Goal: Task Accomplishment & Management: Use online tool/utility

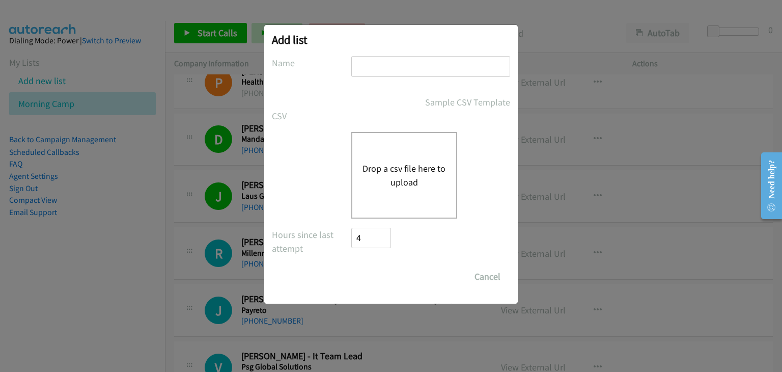
drag, startPoint x: 403, startPoint y: 79, endPoint x: 402, endPoint y: 71, distance: 8.2
click at [401, 78] on div at bounding box center [430, 71] width 159 height 30
click at [402, 74] on input "text" at bounding box center [430, 66] width 159 height 21
click at [379, 157] on div "Drop a csv file here to upload" at bounding box center [404, 175] width 106 height 87
type input "Afternoon camp"
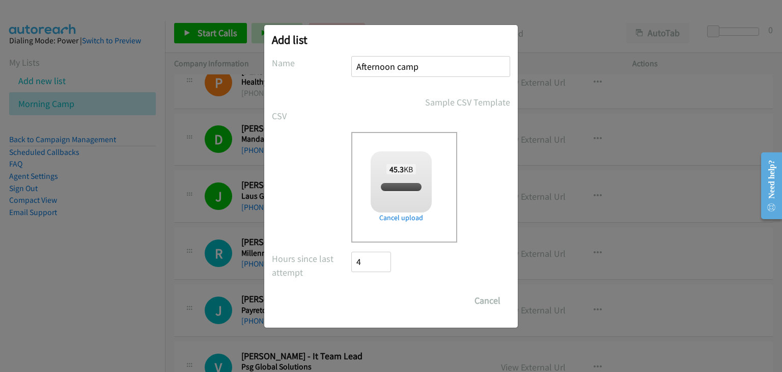
checkbox input "true"
click at [383, 300] on input "Save List" at bounding box center [377, 300] width 53 height 20
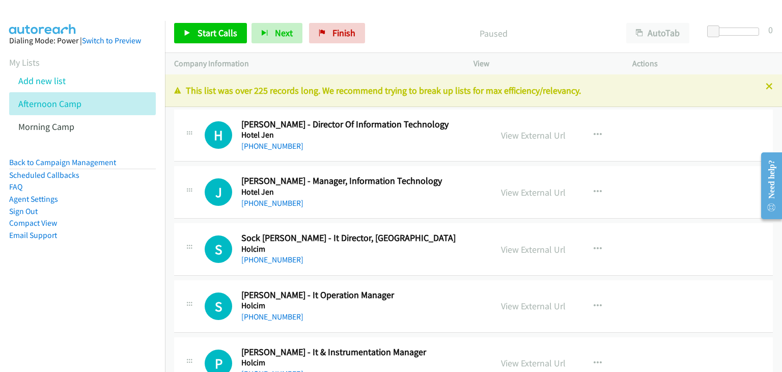
drag, startPoint x: 182, startPoint y: 160, endPoint x: 207, endPoint y: 159, distance: 25.0
click at [182, 160] on div "H Callback Scheduled Hansie Phillip - Director Of Information Technology Hotel …" at bounding box center [473, 135] width 599 height 52
click at [209, 35] on span "Start Calls" at bounding box center [217, 33] width 40 height 12
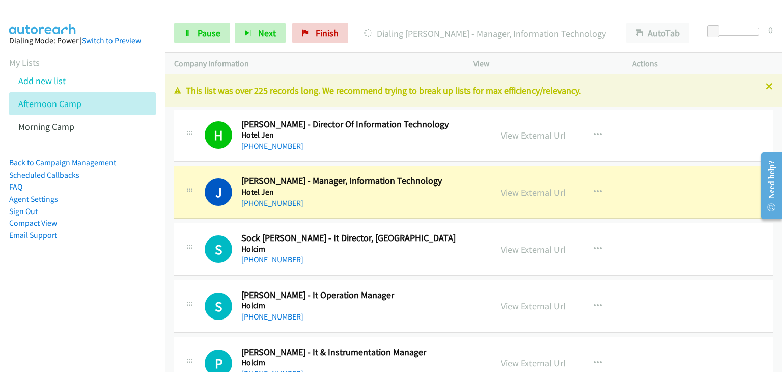
drag, startPoint x: 230, startPoint y: 106, endPoint x: 338, endPoint y: 194, distance: 139.0
click at [230, 107] on td "H Callback Scheduled Hansie Phillip - Director Of Information Technology Hotel …" at bounding box center [473, 135] width 617 height 57
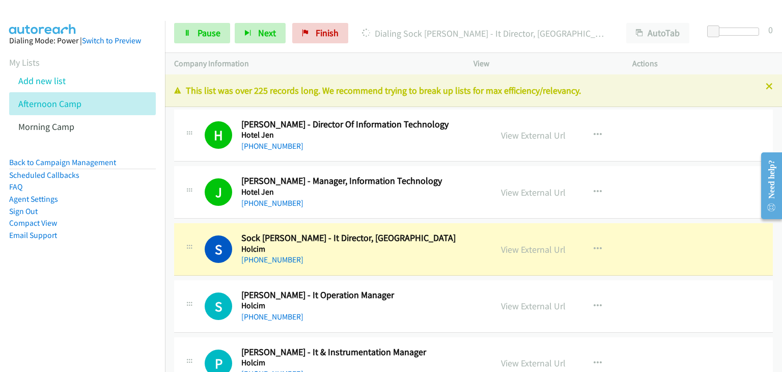
click at [218, 166] on div "J Callback Scheduled Jen Chun - Manager, Information Technology Hotel Jen Asia/…" at bounding box center [473, 192] width 599 height 52
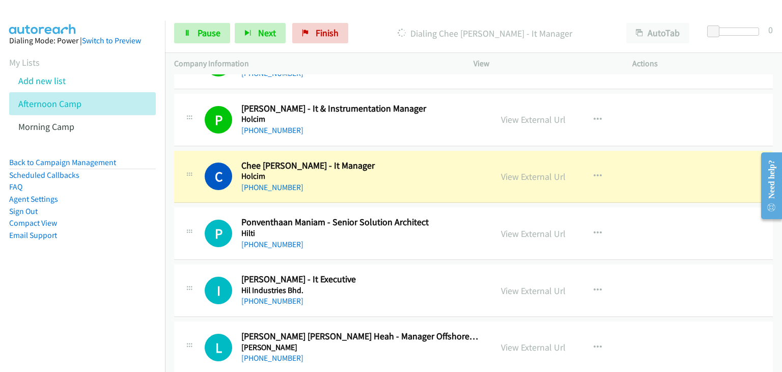
scroll to position [255, 0]
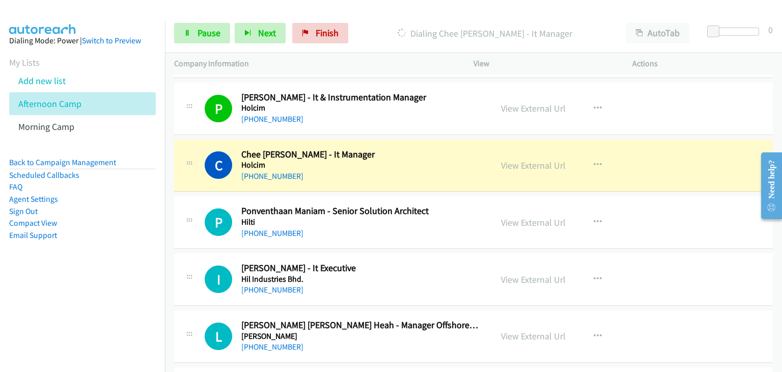
click at [169, 32] on div "Start Calls Pause Next Finish Dialing Chee Herng Huan - It Manager AutoTab Auto…" at bounding box center [473, 33] width 617 height 39
click at [185, 30] on icon at bounding box center [187, 33] width 7 height 7
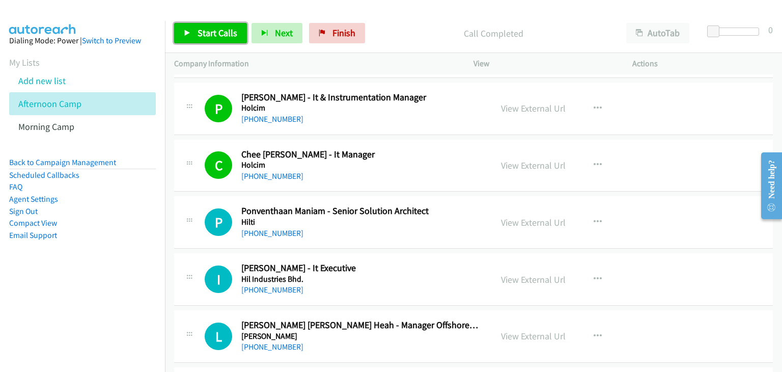
click at [219, 34] on span "Start Calls" at bounding box center [217, 33] width 40 height 12
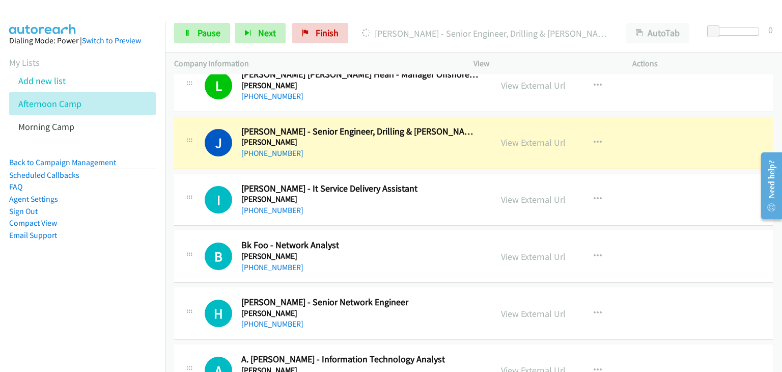
scroll to position [509, 0]
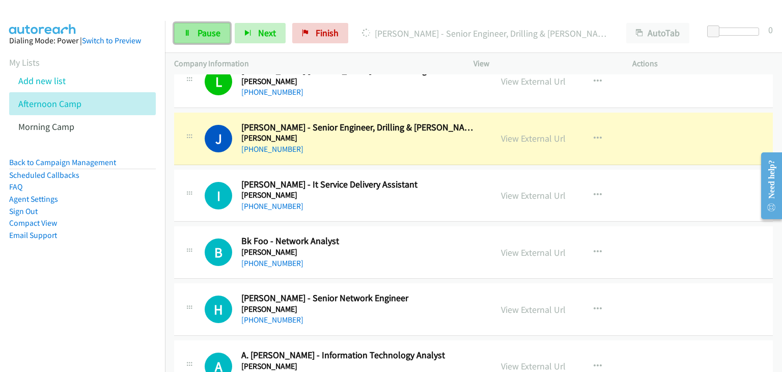
click at [199, 35] on span "Pause" at bounding box center [208, 33] width 23 height 12
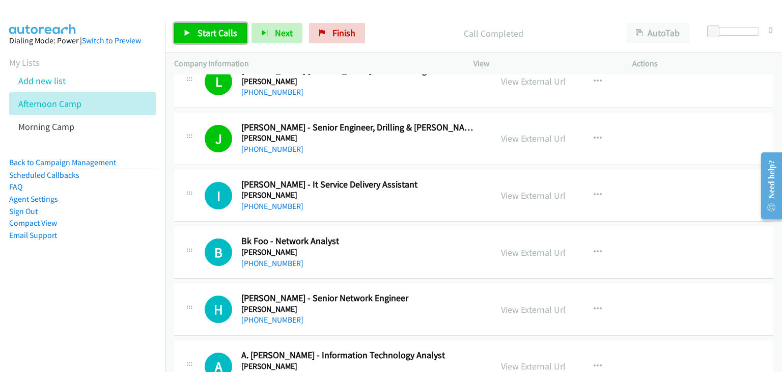
click at [184, 34] on icon at bounding box center [187, 33] width 7 height 7
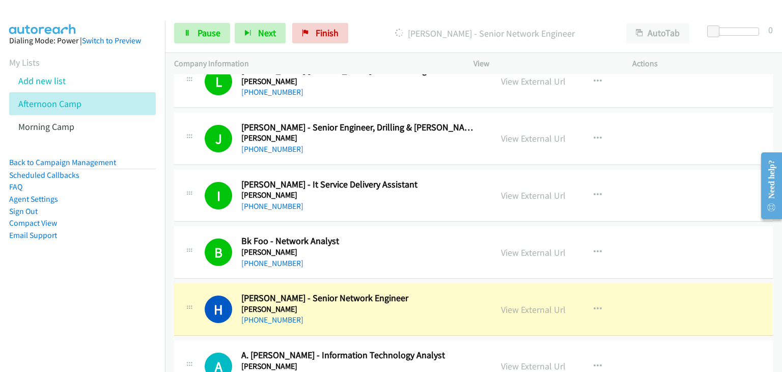
scroll to position [662, 0]
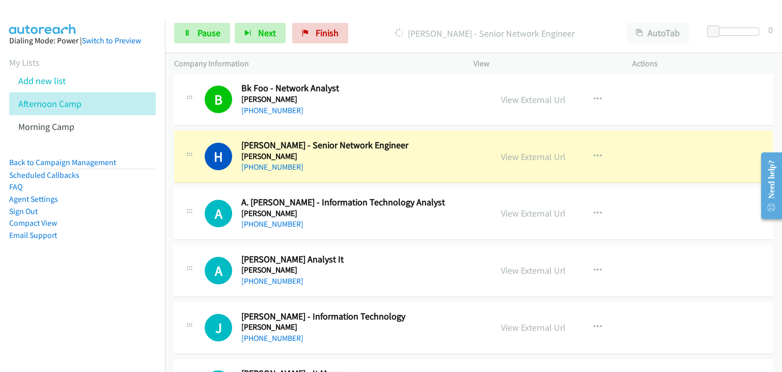
click at [198, 136] on div "H Callback Scheduled Hasrul Azri - Senior Network Engineer Hess Ag Asia/Kuching…" at bounding box center [473, 156] width 599 height 52
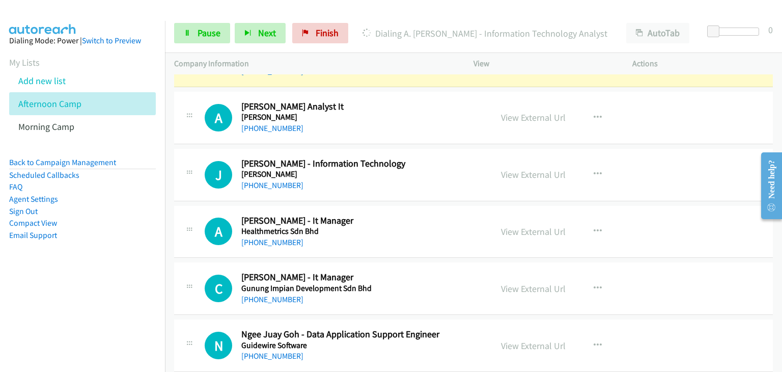
scroll to position [764, 0]
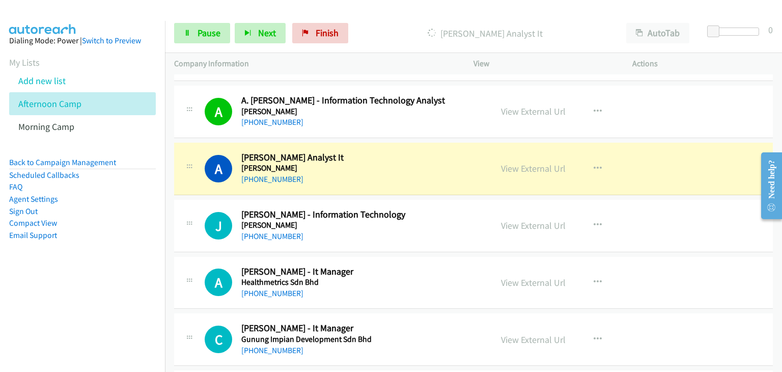
drag, startPoint x: 195, startPoint y: 152, endPoint x: 244, endPoint y: 148, distance: 49.1
click at [195, 152] on div "A Callback Scheduled Andrew Chang - Sr Analyst It Hess Ag Asia/Kuching +60 12-3…" at bounding box center [332, 169] width 299 height 34
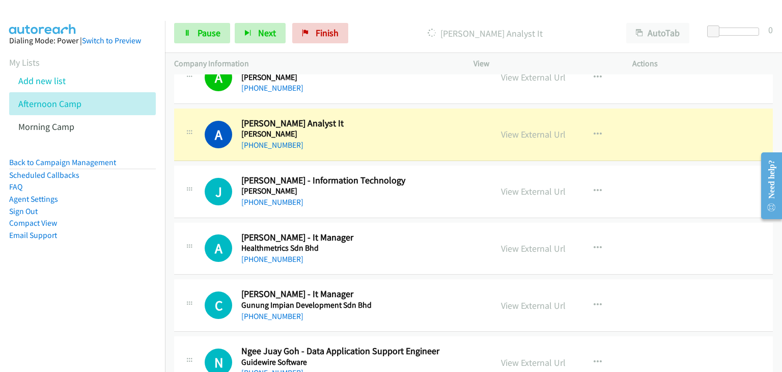
scroll to position [814, 0]
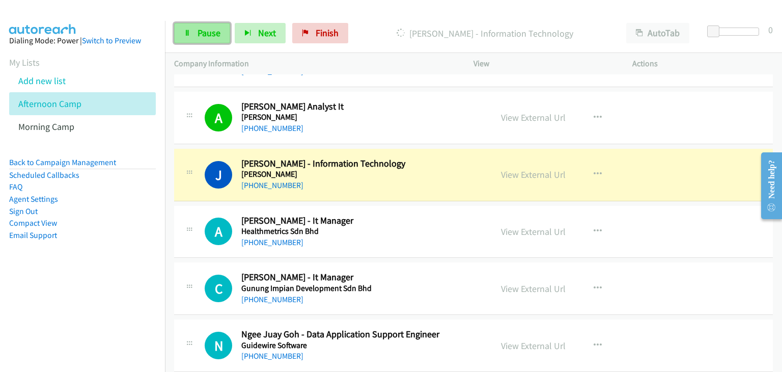
click at [197, 29] on span "Pause" at bounding box center [208, 33] width 23 height 12
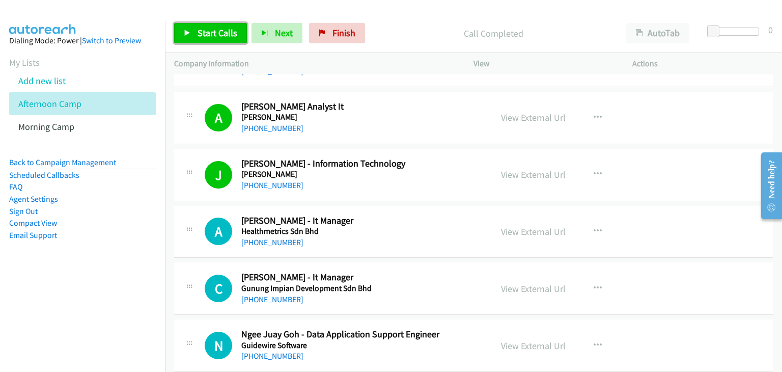
click at [200, 31] on span "Start Calls" at bounding box center [217, 33] width 40 height 12
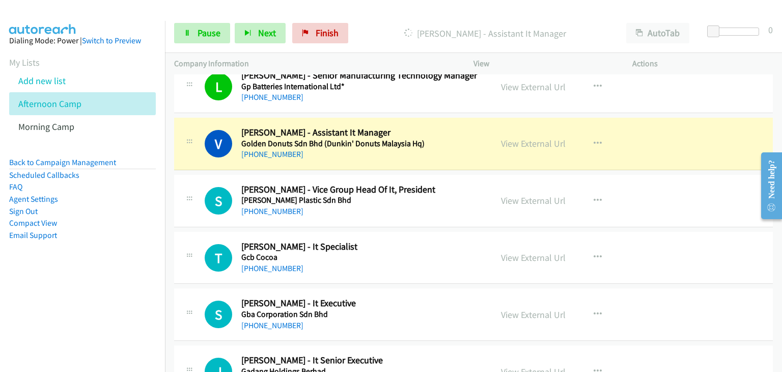
scroll to position [1374, 0]
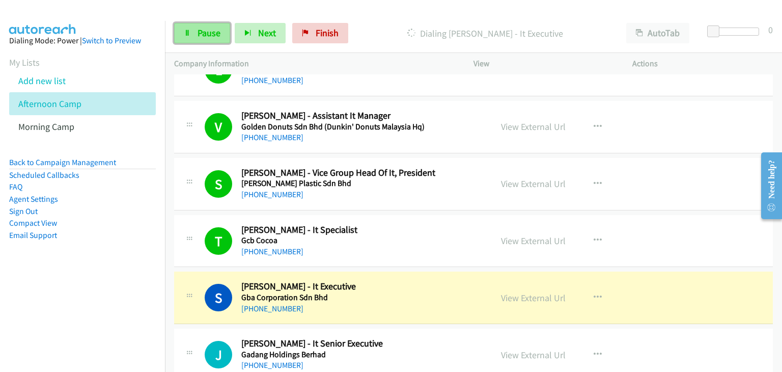
click at [187, 35] on icon at bounding box center [187, 33] width 7 height 7
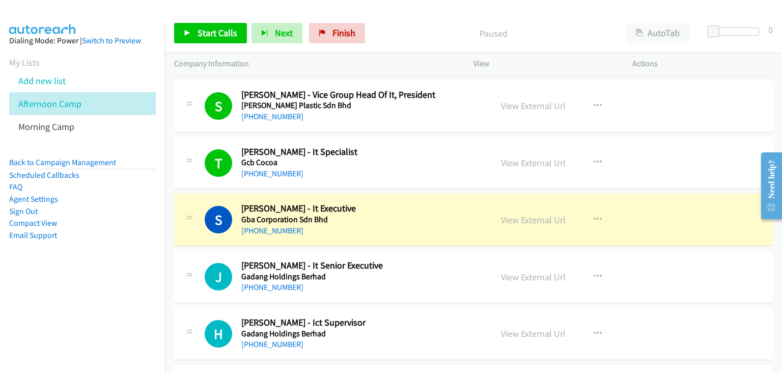
scroll to position [1527, 0]
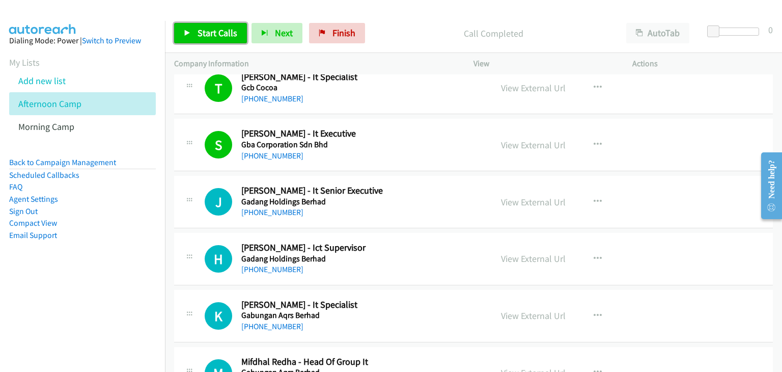
click at [211, 34] on span "Start Calls" at bounding box center [217, 33] width 40 height 12
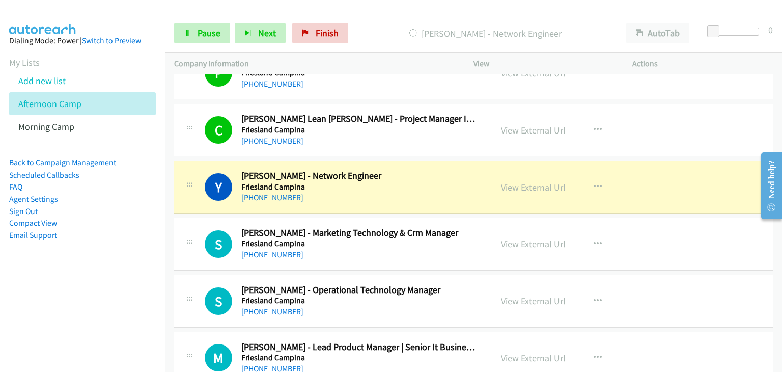
scroll to position [1934, 0]
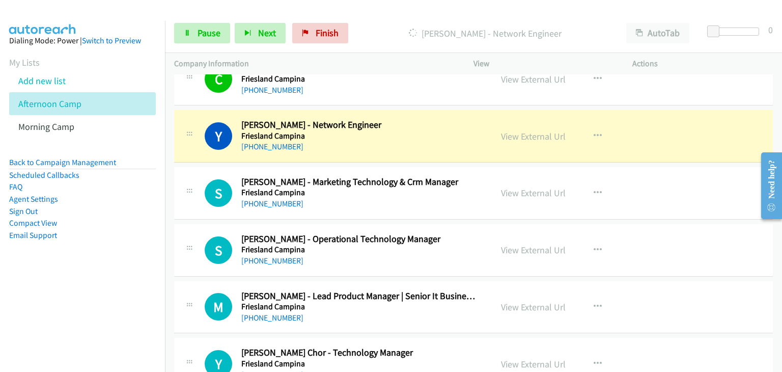
click at [204, 167] on div "S Callback Scheduled Samantha Chow - Marketing Technology & Crm Manager Friesla…" at bounding box center [473, 193] width 599 height 52
click at [180, 38] on link "Pause" at bounding box center [202, 33] width 56 height 20
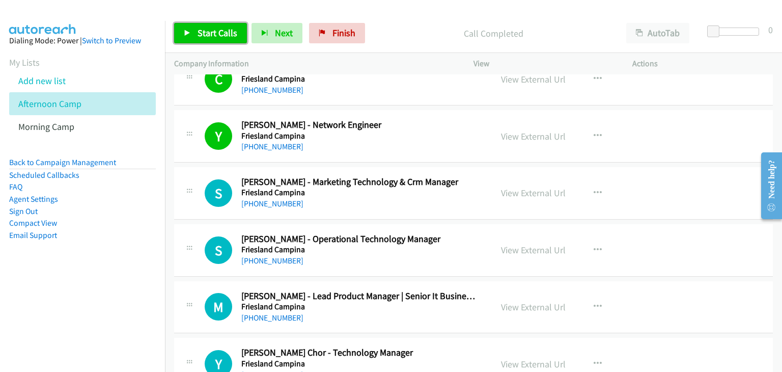
click at [211, 39] on link "Start Calls" at bounding box center [210, 33] width 73 height 20
click at [211, 38] on link "Start Calls" at bounding box center [210, 33] width 73 height 20
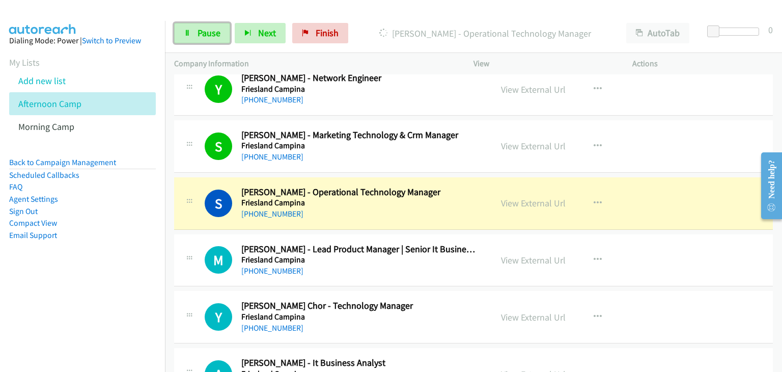
scroll to position [2036, 0]
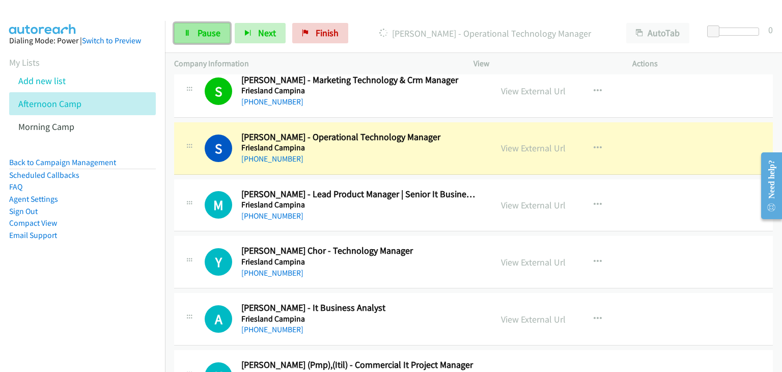
click at [184, 33] on link "Pause" at bounding box center [202, 33] width 56 height 20
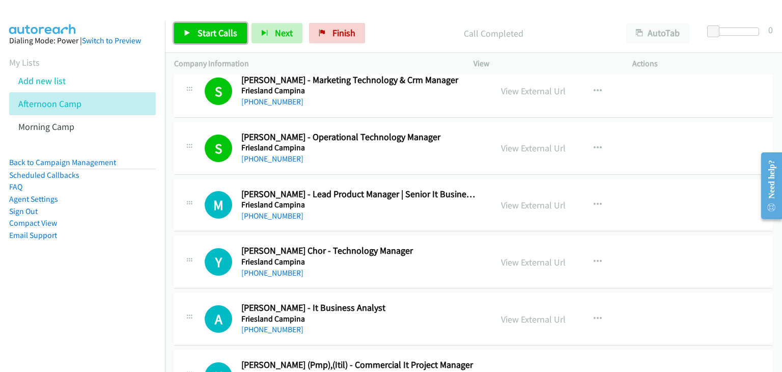
click at [223, 33] on span "Start Calls" at bounding box center [217, 33] width 40 height 12
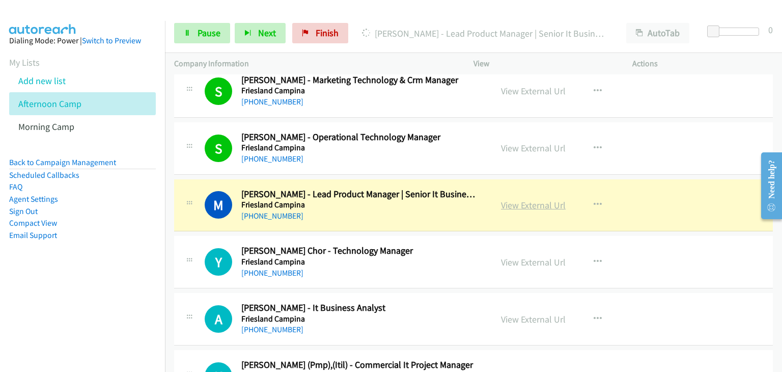
drag, startPoint x: 511, startPoint y: 200, endPoint x: 525, endPoint y: 200, distance: 13.8
click at [201, 35] on span "Pause" at bounding box center [208, 33] width 23 height 12
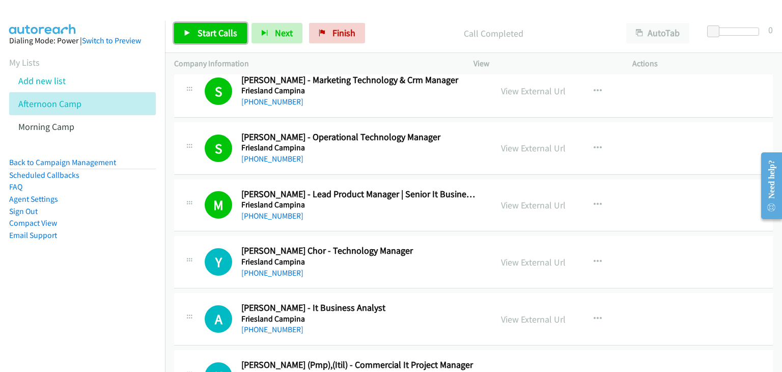
click at [220, 37] on span "Start Calls" at bounding box center [217, 33] width 40 height 12
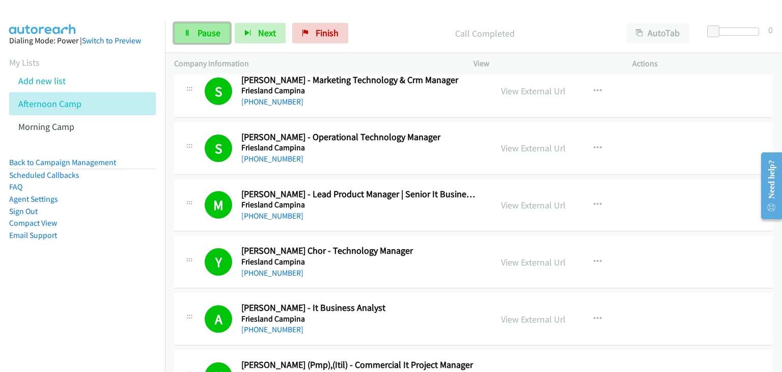
click at [193, 36] on link "Pause" at bounding box center [202, 33] width 56 height 20
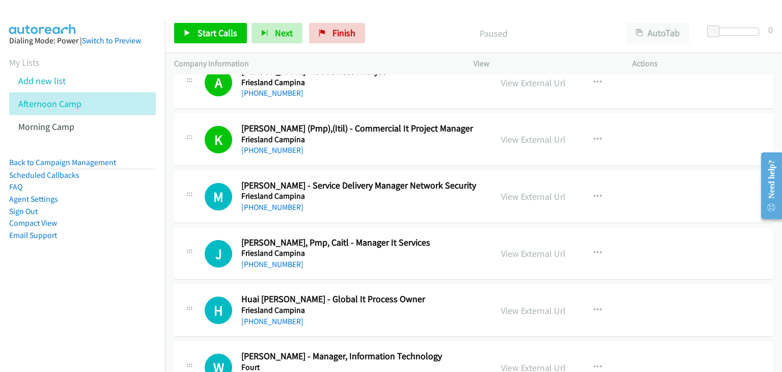
scroll to position [2291, 0]
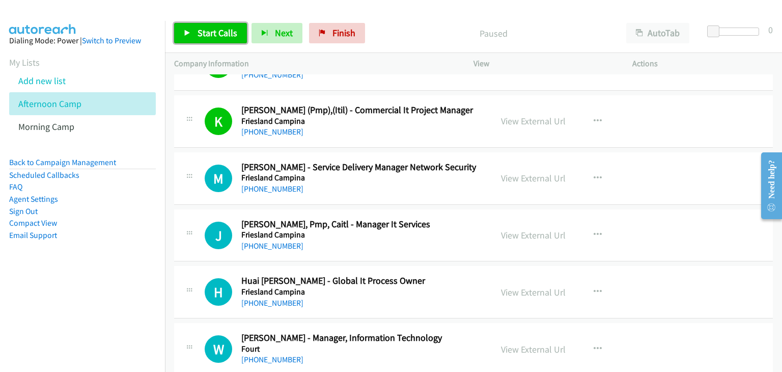
click at [206, 25] on link "Start Calls" at bounding box center [210, 33] width 73 height 20
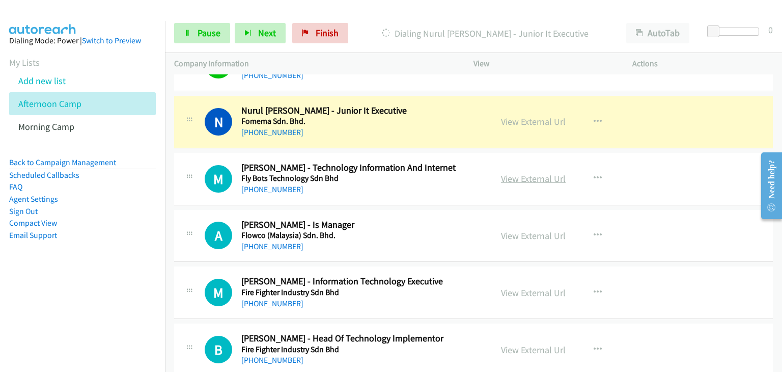
scroll to position [2647, 0]
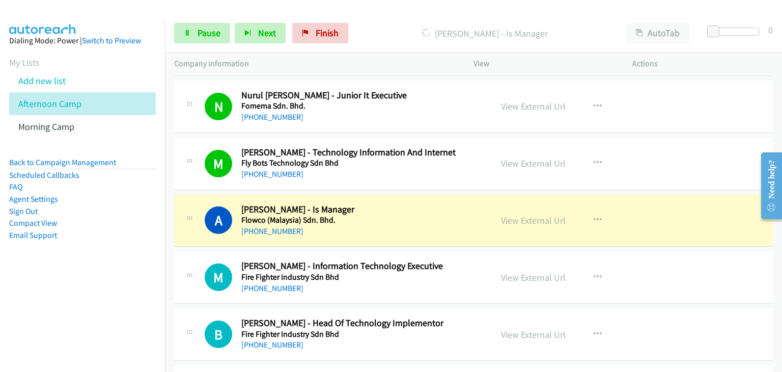
drag, startPoint x: 195, startPoint y: 136, endPoint x: 210, endPoint y: 150, distance: 19.8
click at [195, 137] on div "M Callback Scheduled Muhammad Ikhwan Hazli - Technology Information And Interne…" at bounding box center [473, 163] width 599 height 52
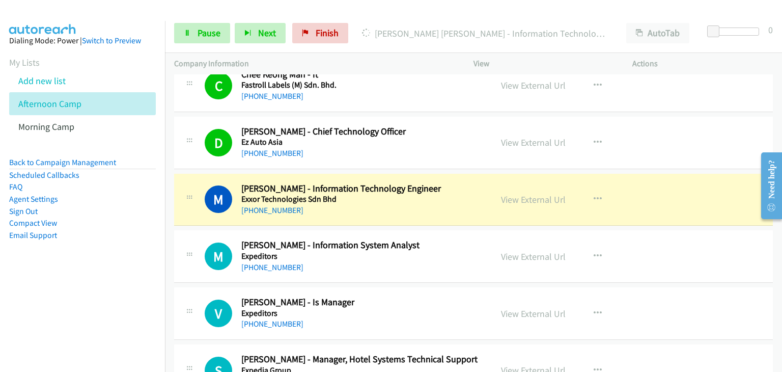
scroll to position [3003, 0]
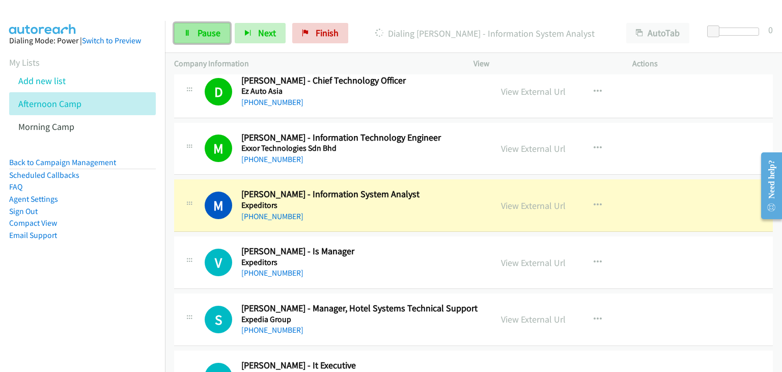
click at [202, 32] on span "Pause" at bounding box center [208, 33] width 23 height 12
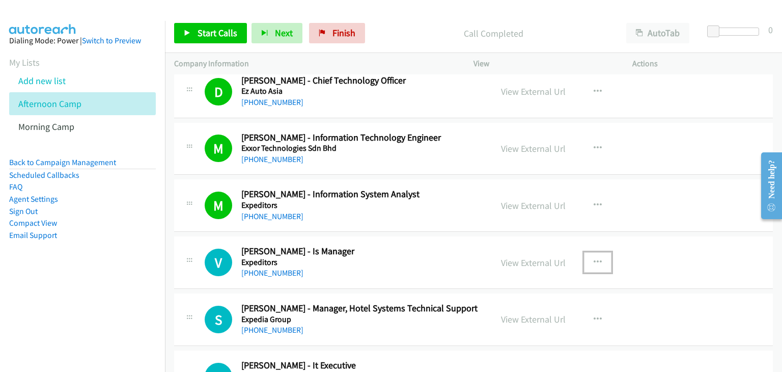
click at [588, 252] on button "button" at bounding box center [597, 262] width 27 height 20
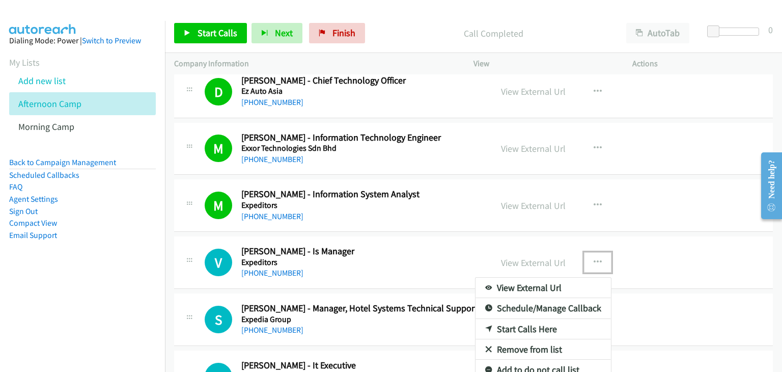
click at [519, 325] on link "Start Calls Here" at bounding box center [542, 329] width 135 height 20
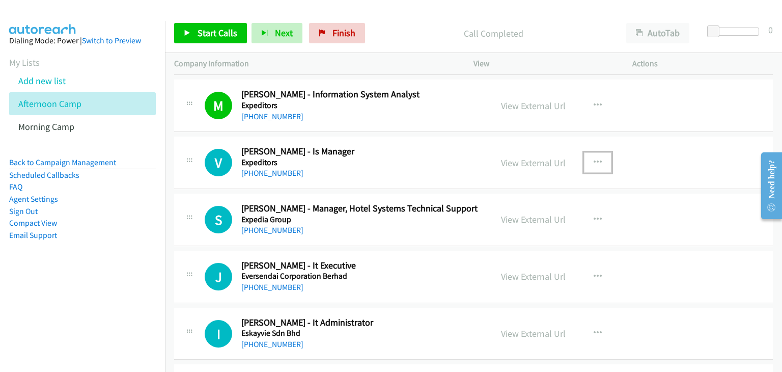
scroll to position [3105, 0]
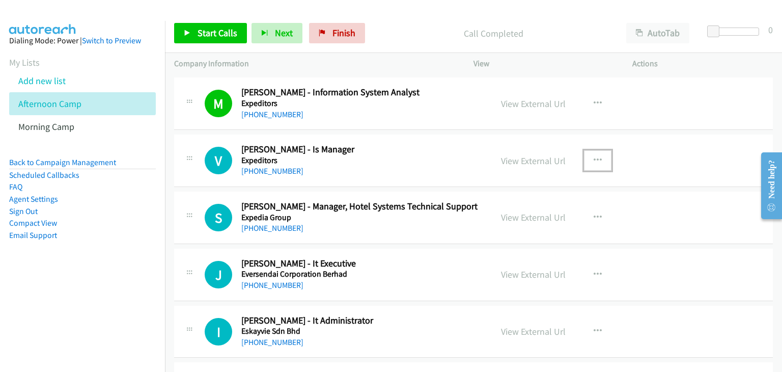
click at [597, 162] on button "button" at bounding box center [597, 160] width 27 height 20
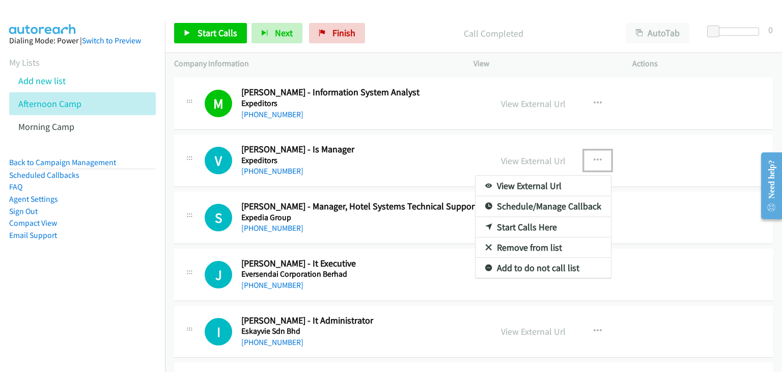
click at [516, 222] on link "Start Calls Here" at bounding box center [542, 227] width 135 height 20
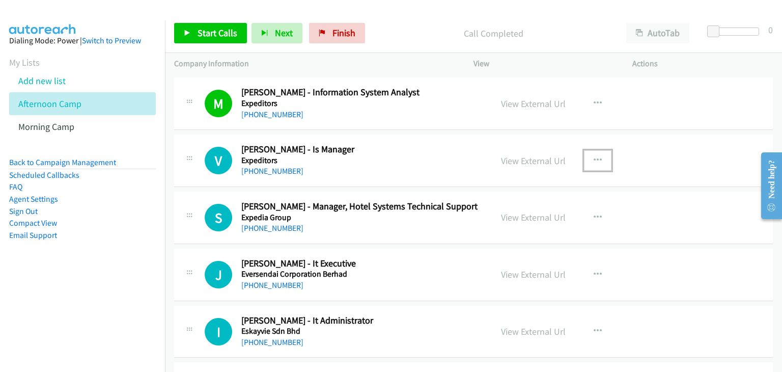
click at [588, 152] on button "button" at bounding box center [597, 160] width 27 height 20
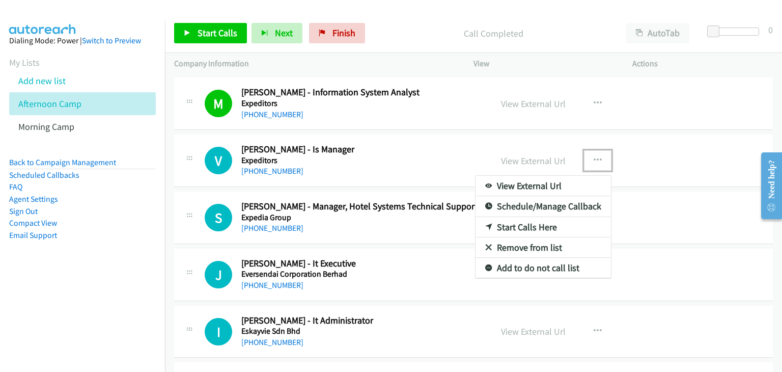
click at [517, 217] on link "Start Calls Here" at bounding box center [542, 227] width 135 height 20
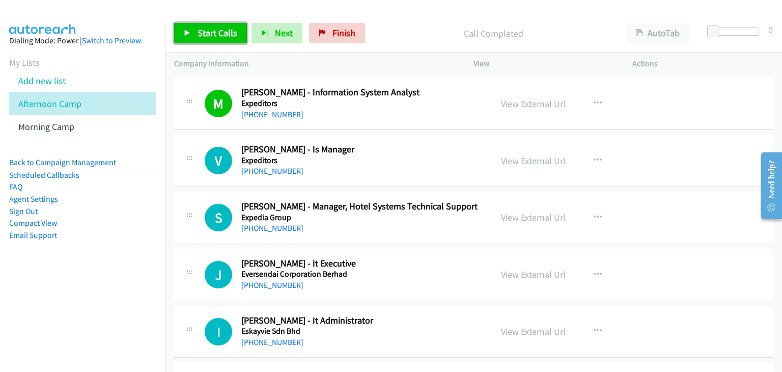
click at [200, 39] on link "Start Calls" at bounding box center [210, 33] width 73 height 20
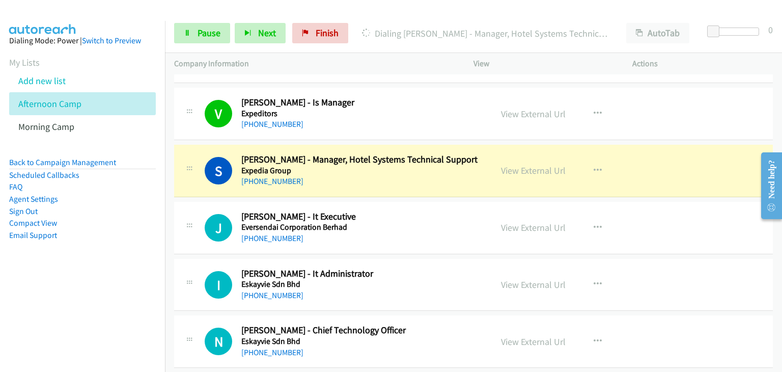
scroll to position [3207, 0]
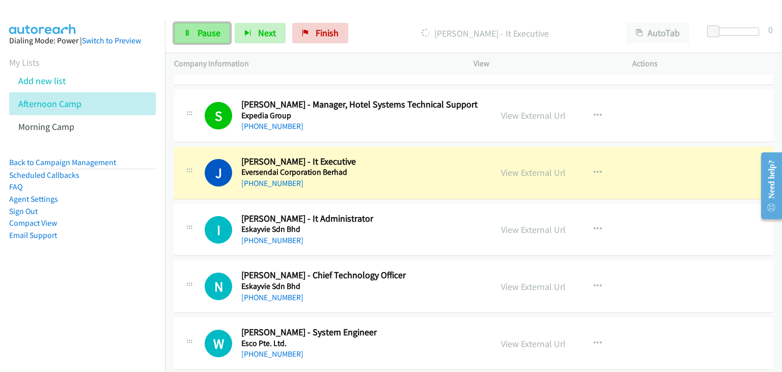
click at [197, 37] on span "Pause" at bounding box center [208, 33] width 23 height 12
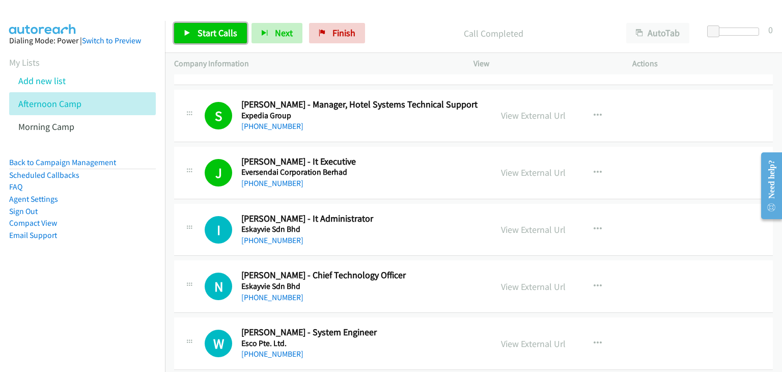
click at [195, 28] on link "Start Calls" at bounding box center [210, 33] width 73 height 20
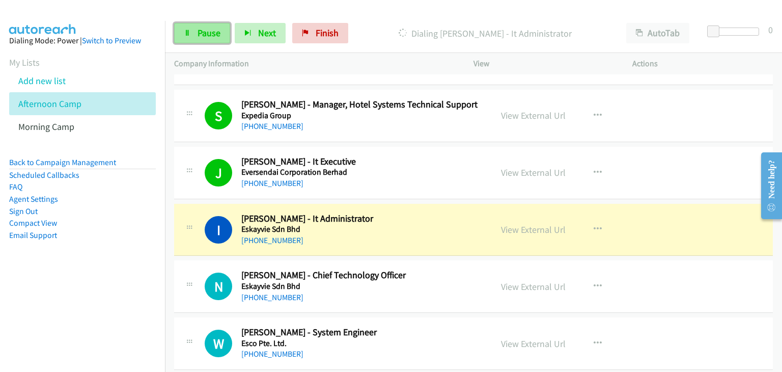
click at [187, 37] on link "Pause" at bounding box center [202, 33] width 56 height 20
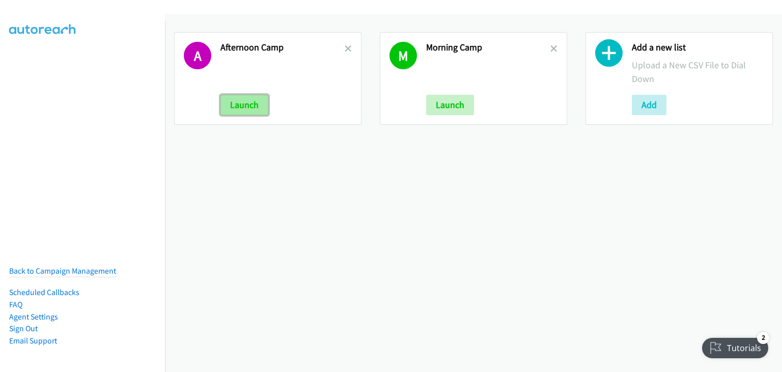
click at [253, 104] on button "Launch" at bounding box center [244, 105] width 48 height 20
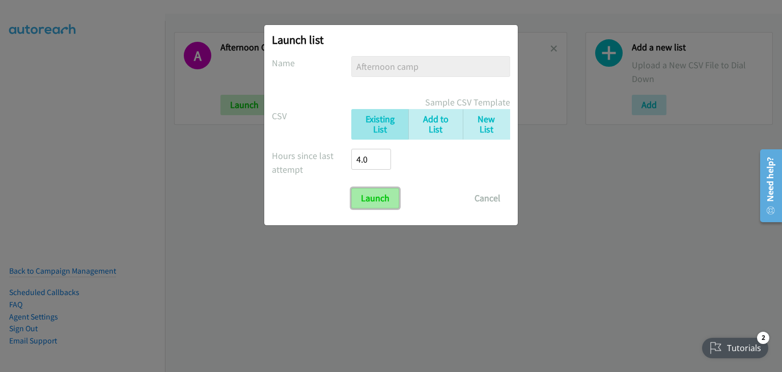
click at [374, 192] on input "Launch" at bounding box center [375, 198] width 48 height 20
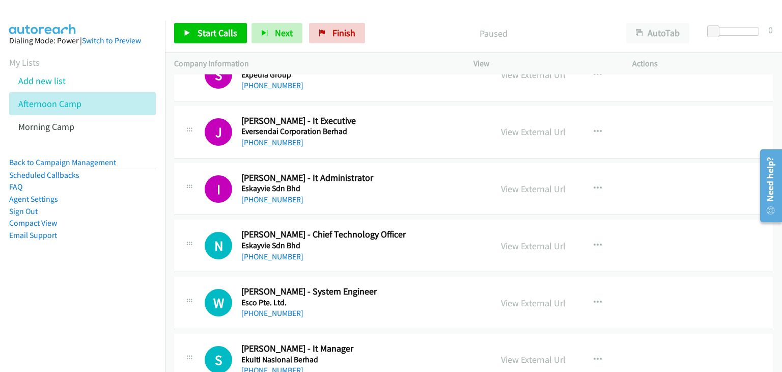
scroll to position [3309, 0]
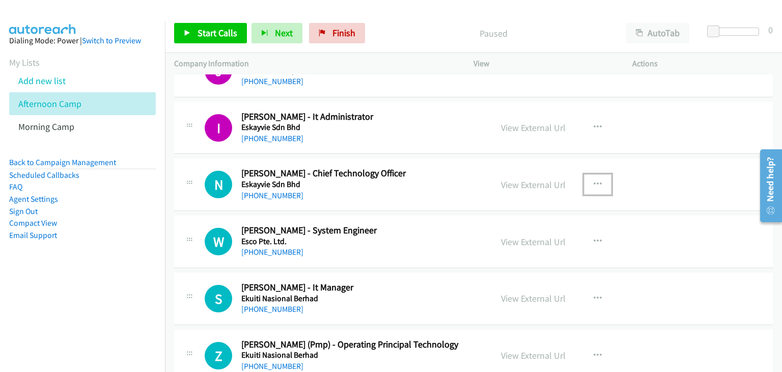
click at [595, 180] on icon "button" at bounding box center [598, 184] width 8 height 8
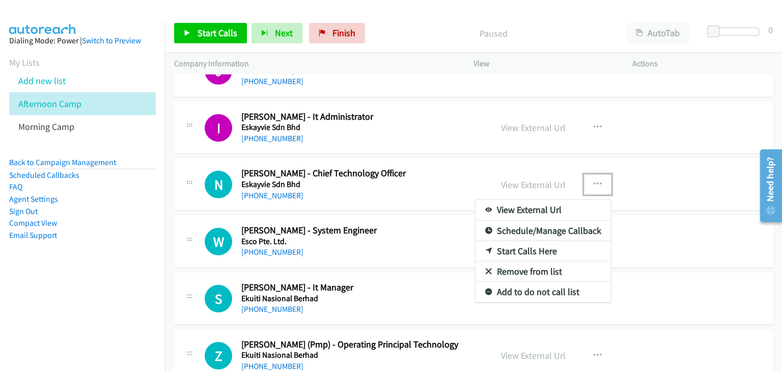
click at [511, 245] on link "Start Calls Here" at bounding box center [542, 251] width 135 height 20
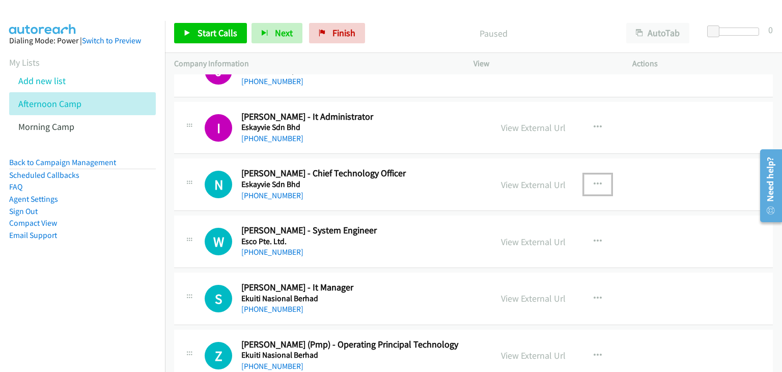
click at [584, 177] on button "button" at bounding box center [597, 184] width 27 height 20
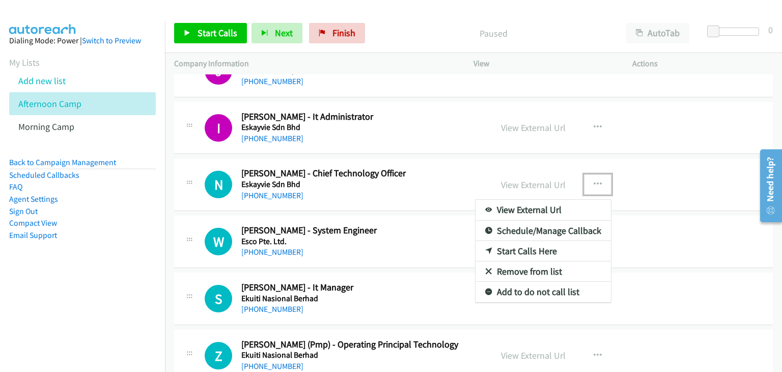
click at [536, 241] on link "Start Calls Here" at bounding box center [542, 251] width 135 height 20
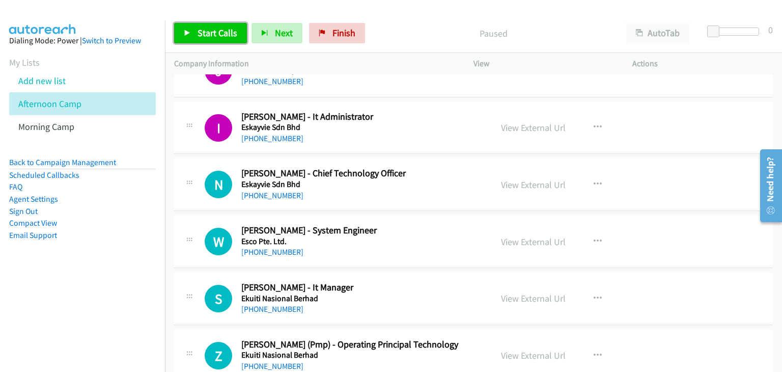
click at [209, 23] on link "Start Calls" at bounding box center [210, 33] width 73 height 20
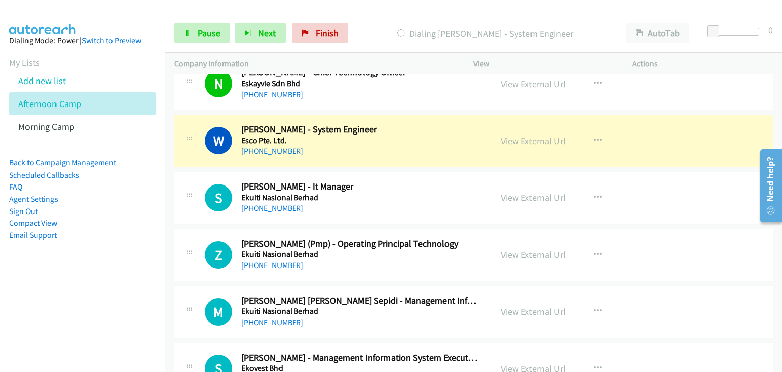
scroll to position [3410, 0]
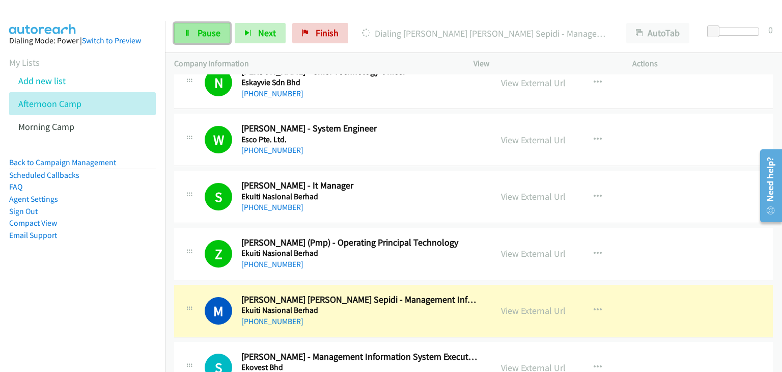
click at [179, 34] on link "Pause" at bounding box center [202, 33] width 56 height 20
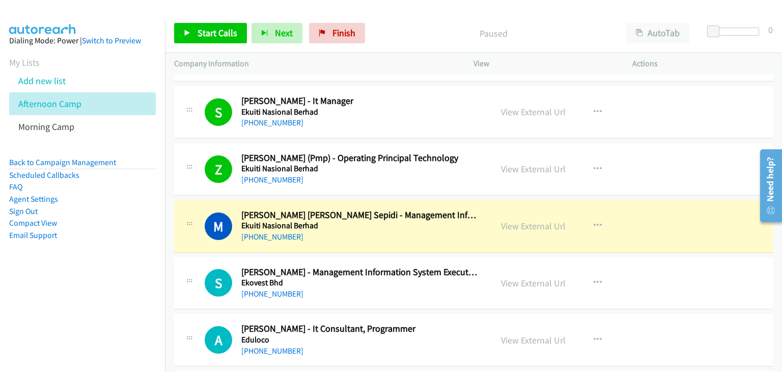
scroll to position [3563, 0]
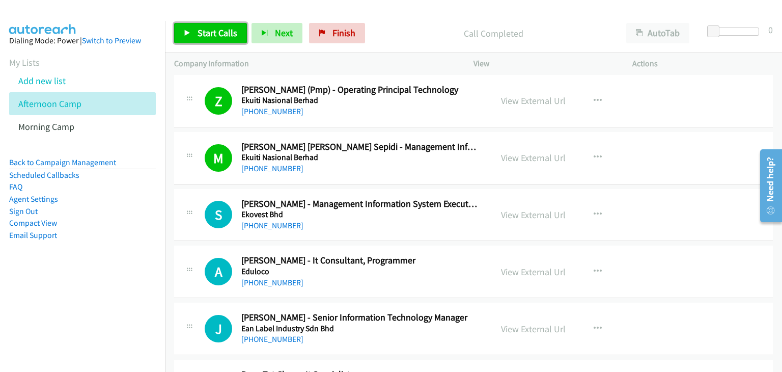
click at [211, 35] on span "Start Calls" at bounding box center [217, 33] width 40 height 12
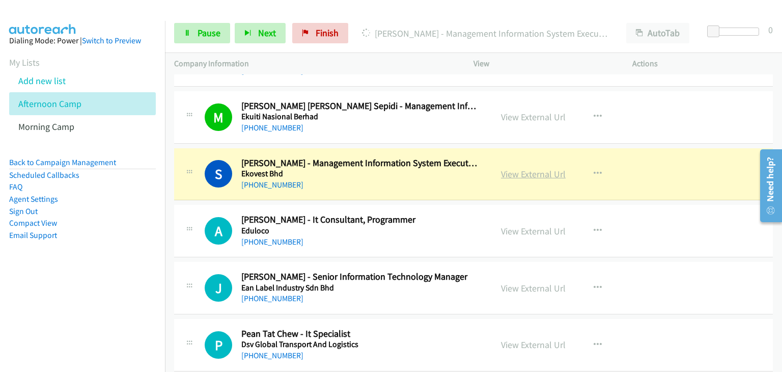
scroll to position [3614, 0]
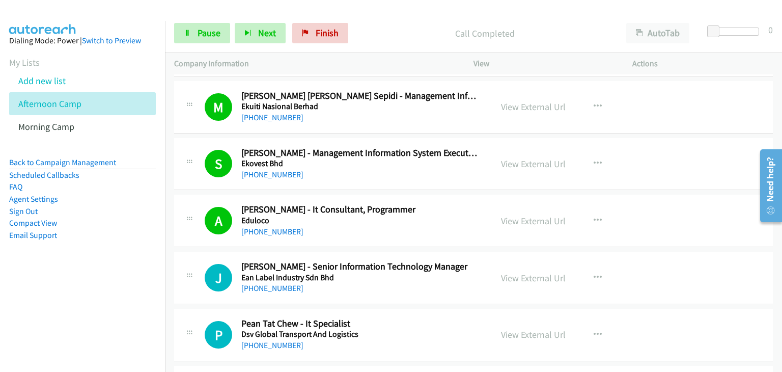
click at [175, 15] on div "Start Calls Pause Next Finish Call Completed AutoTab AutoTab 0" at bounding box center [473, 33] width 617 height 39
click at [193, 37] on link "Pause" at bounding box center [202, 33] width 56 height 20
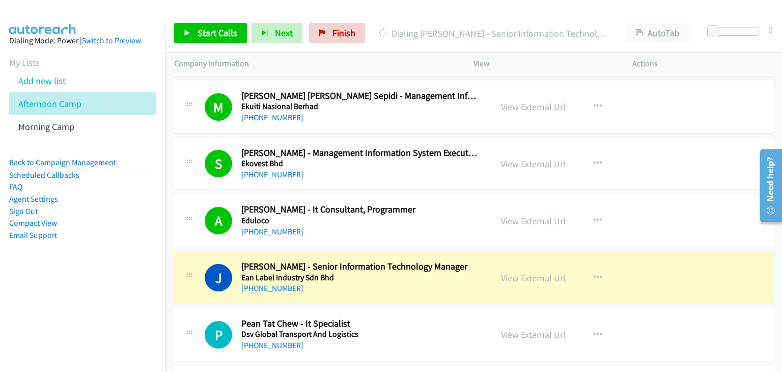
drag, startPoint x: 193, startPoint y: 238, endPoint x: 206, endPoint y: 242, distance: 13.2
click at [193, 238] on div "A Callback Scheduled [PERSON_NAME] - It Consultant, Programmer Eduloco Asia/[GE…" at bounding box center [473, 220] width 599 height 52
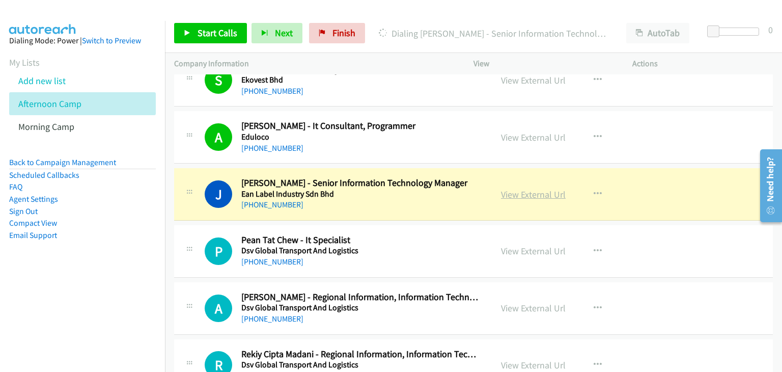
scroll to position [3716, 0]
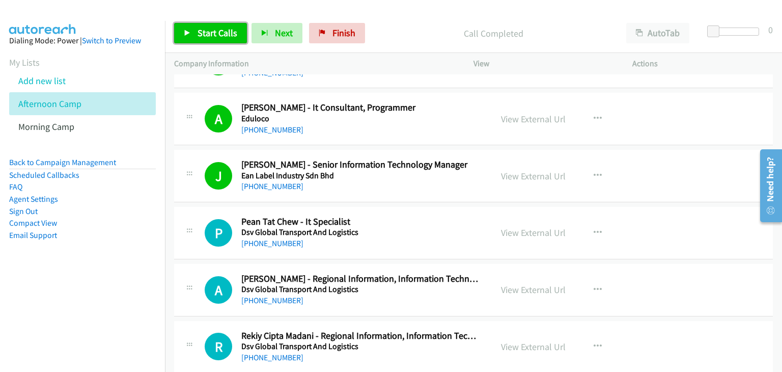
click at [186, 36] on icon at bounding box center [187, 33] width 7 height 7
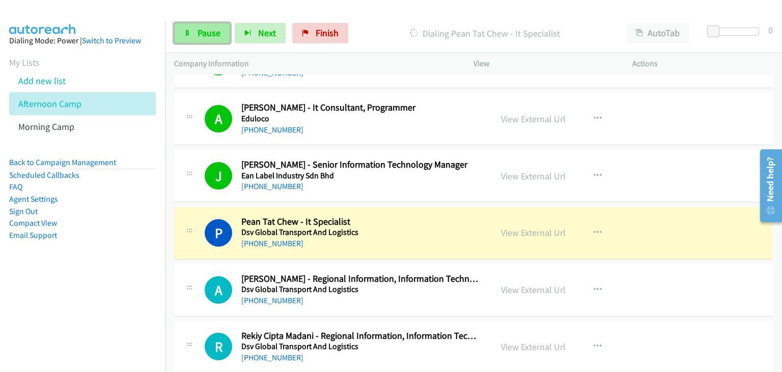
click at [188, 35] on icon at bounding box center [187, 33] width 7 height 7
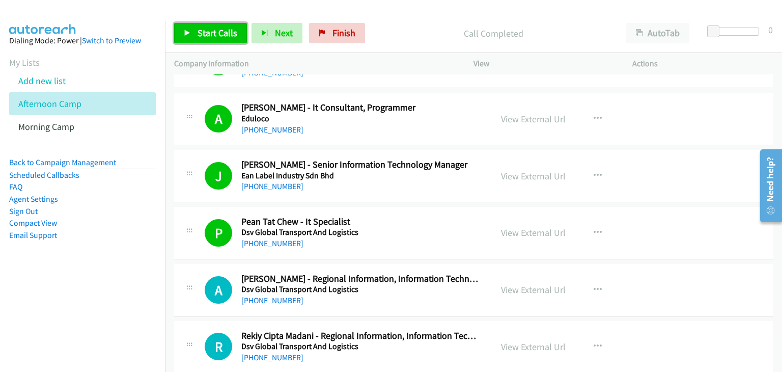
click at [224, 32] on span "Start Calls" at bounding box center [217, 33] width 40 height 12
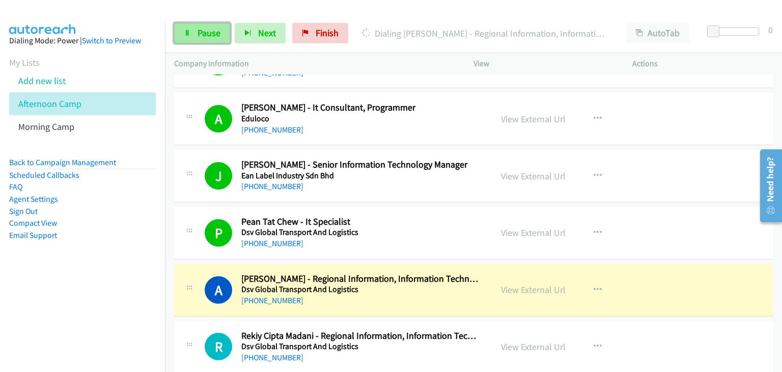
click at [191, 37] on link "Pause" at bounding box center [202, 33] width 56 height 20
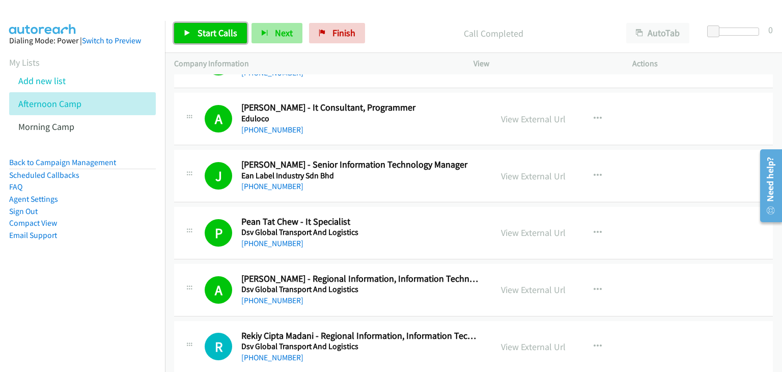
drag, startPoint x: 196, startPoint y: 37, endPoint x: 278, endPoint y: 43, distance: 82.2
click at [197, 37] on span "Start Calls" at bounding box center [217, 33] width 40 height 12
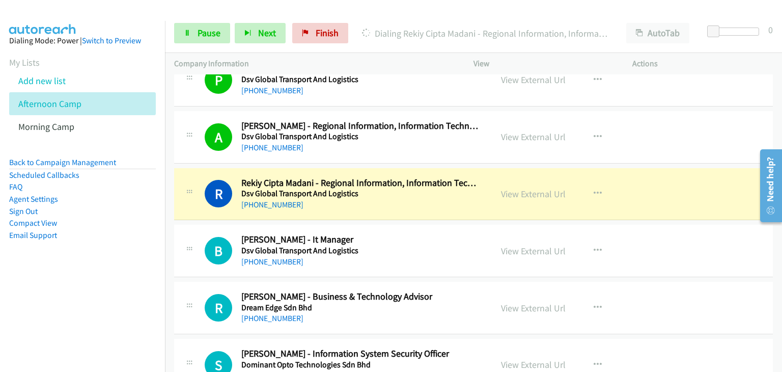
scroll to position [3919, 0]
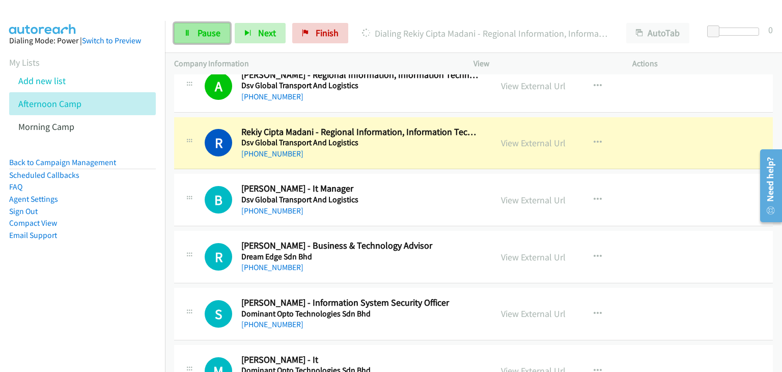
click at [187, 30] on icon at bounding box center [187, 33] width 7 height 7
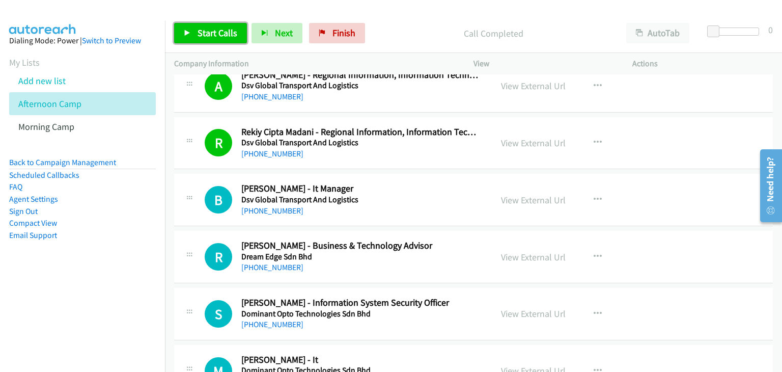
click at [210, 41] on link "Start Calls" at bounding box center [210, 33] width 73 height 20
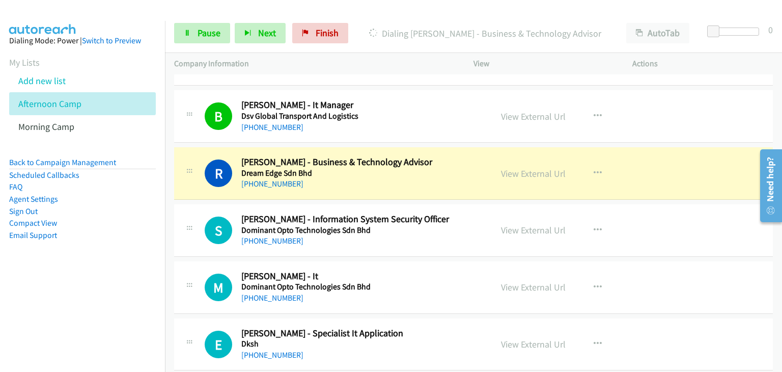
scroll to position [4021, 0]
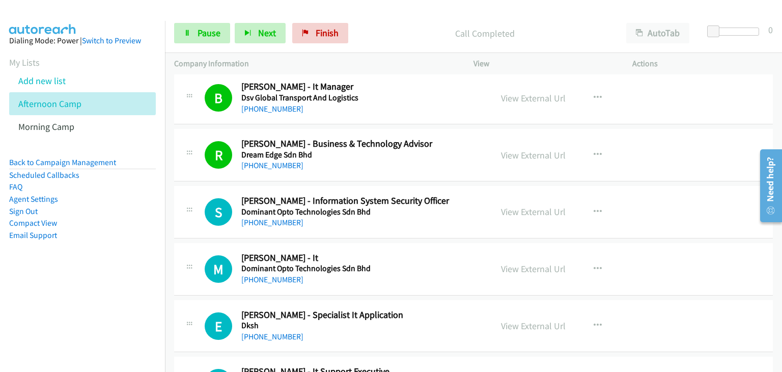
drag, startPoint x: 544, startPoint y: 151, endPoint x: 552, endPoint y: 153, distance: 8.4
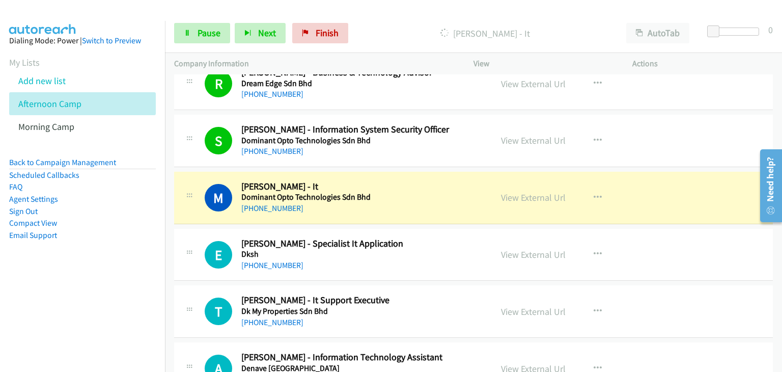
scroll to position [4174, 0]
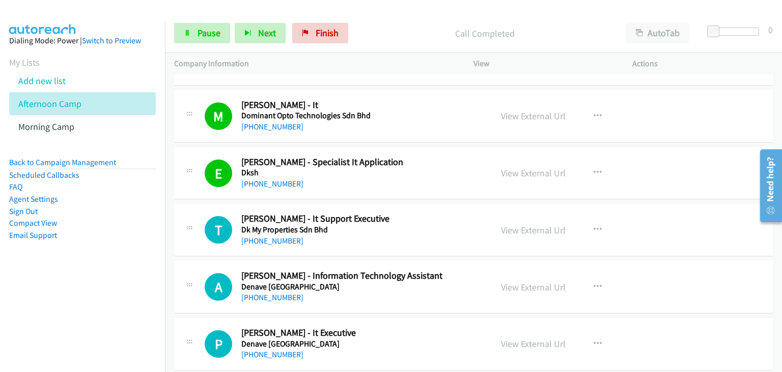
drag, startPoint x: 516, startPoint y: 169, endPoint x: 403, endPoint y: 222, distance: 125.0
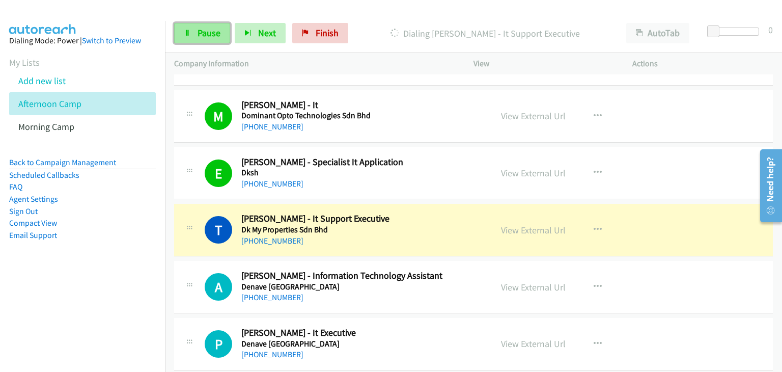
click at [216, 38] on span "Pause" at bounding box center [208, 33] width 23 height 12
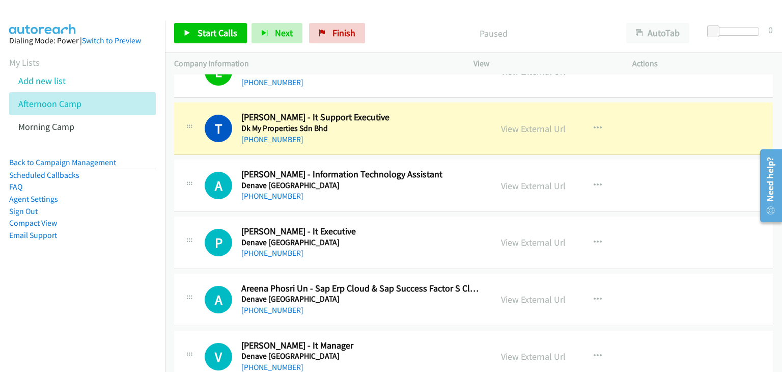
scroll to position [4276, 0]
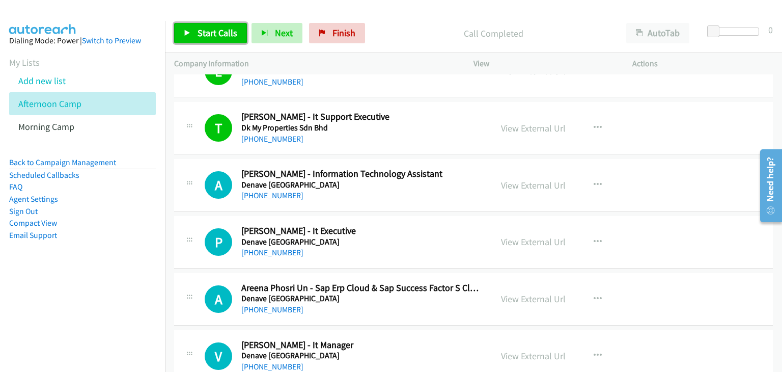
drag, startPoint x: 218, startPoint y: 33, endPoint x: 233, endPoint y: 41, distance: 16.9
click at [218, 33] on span "Start Calls" at bounding box center [217, 33] width 40 height 12
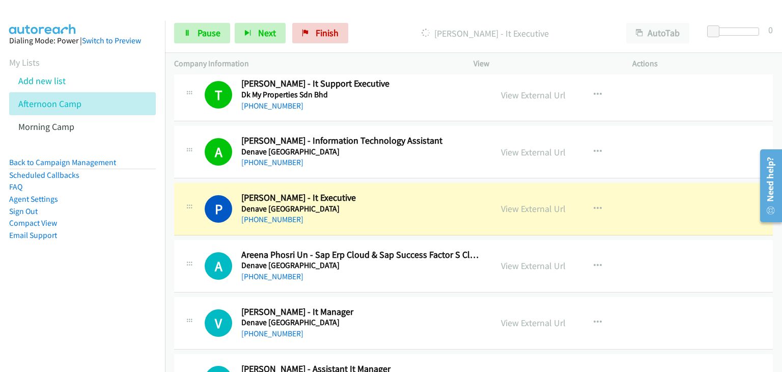
scroll to position [4327, 0]
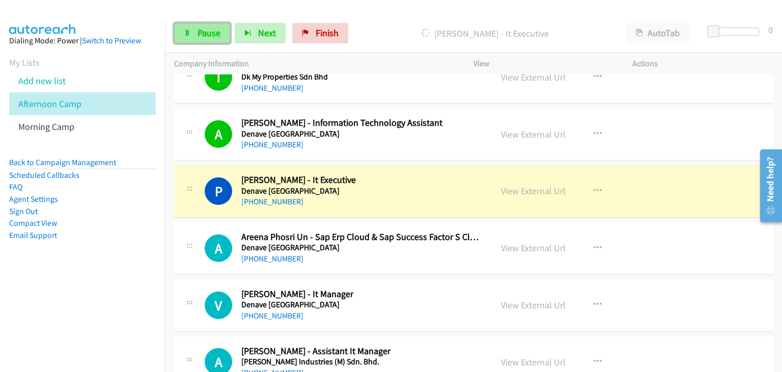
click at [217, 34] on span "Pause" at bounding box center [208, 33] width 23 height 12
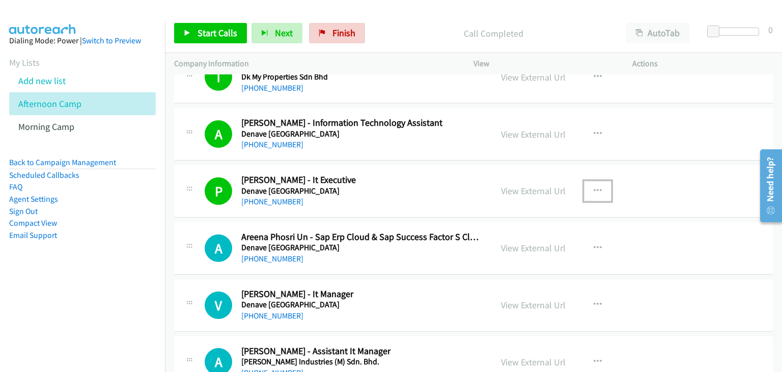
click at [587, 186] on button "button" at bounding box center [597, 191] width 27 height 20
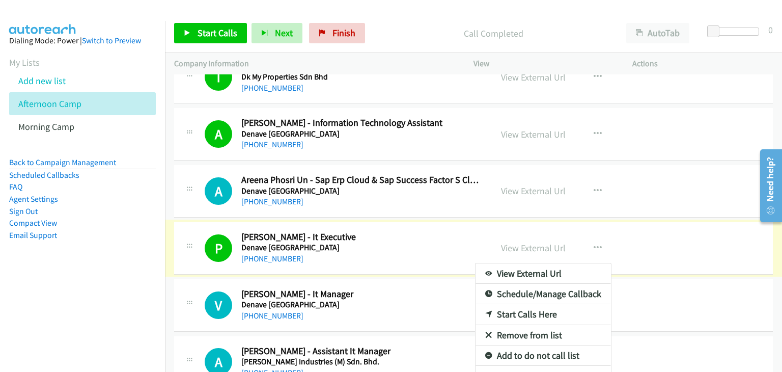
click at [529, 346] on link "Add to do not call list" at bounding box center [542, 355] width 135 height 20
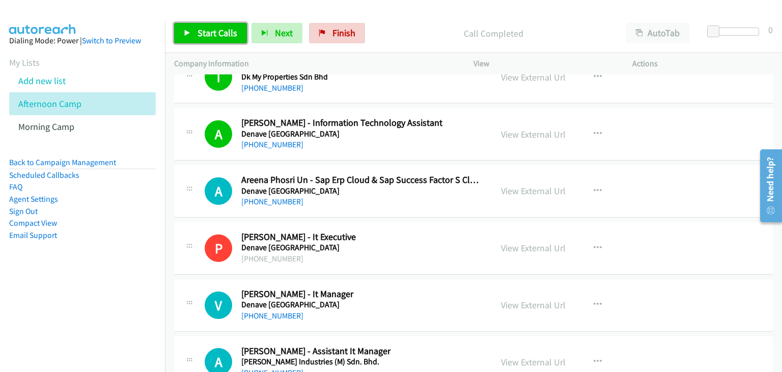
click at [216, 25] on link "Start Calls" at bounding box center [210, 33] width 73 height 20
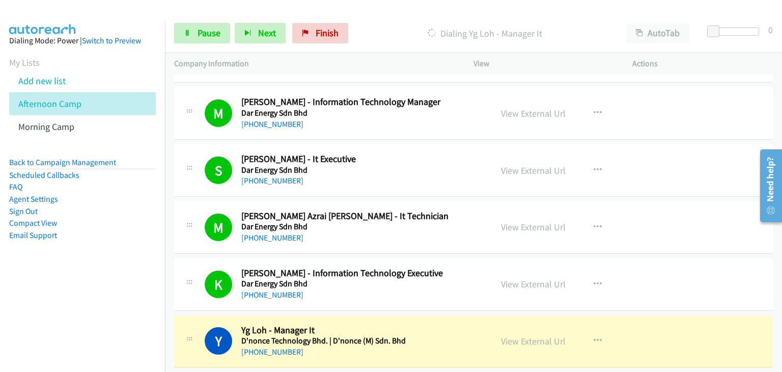
scroll to position [4785, 0]
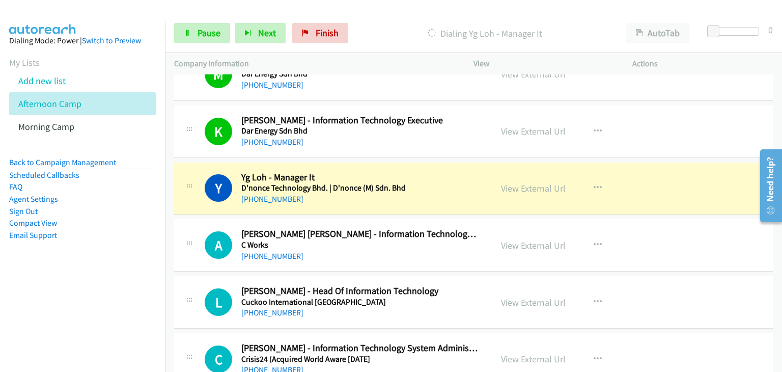
click at [205, 219] on div "A Callback Scheduled [PERSON_NAME] [PERSON_NAME] - Information Technology Opera…" at bounding box center [473, 245] width 599 height 52
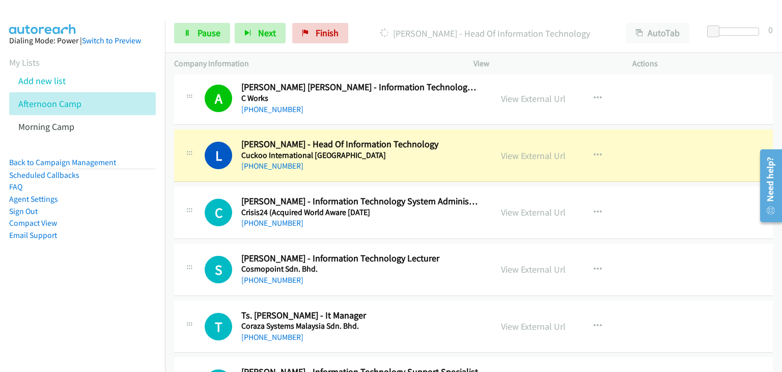
scroll to position [4937, 0]
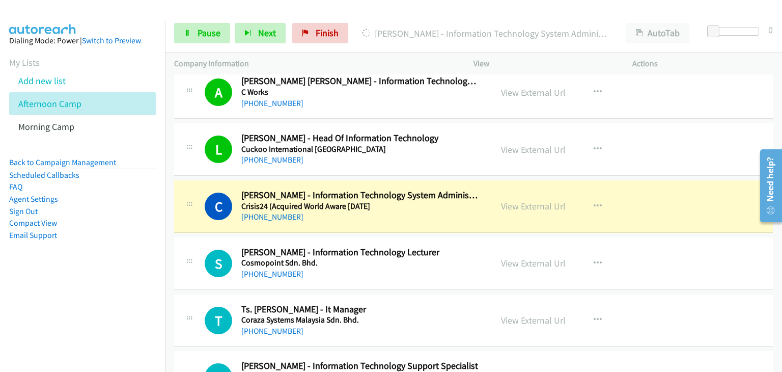
click at [266, 123] on div "L Callback Scheduled [PERSON_NAME] - Head Of Information Technology Cuckoo Inte…" at bounding box center [473, 149] width 599 height 52
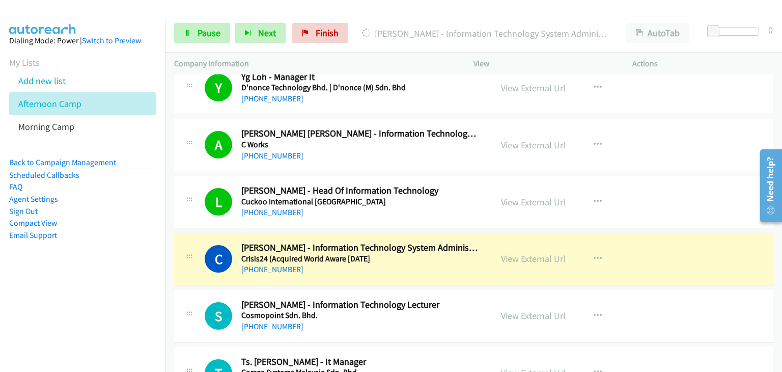
scroll to position [4836, 0]
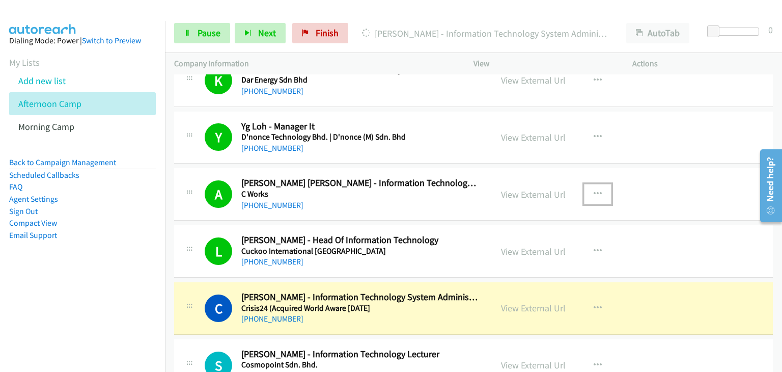
click at [601, 188] on button "button" at bounding box center [597, 194] width 27 height 20
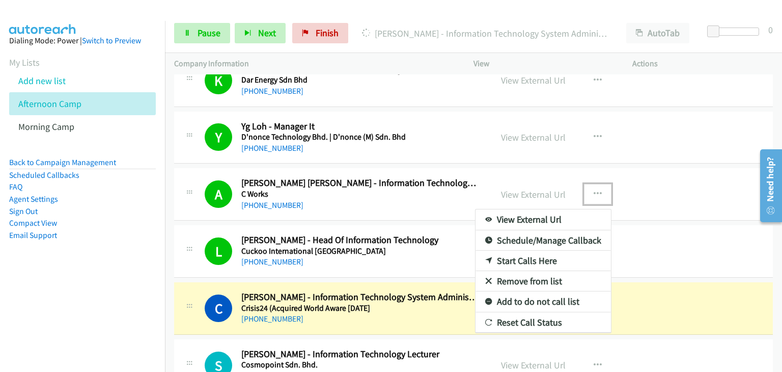
click at [542, 275] on link "Remove from list" at bounding box center [542, 281] width 135 height 20
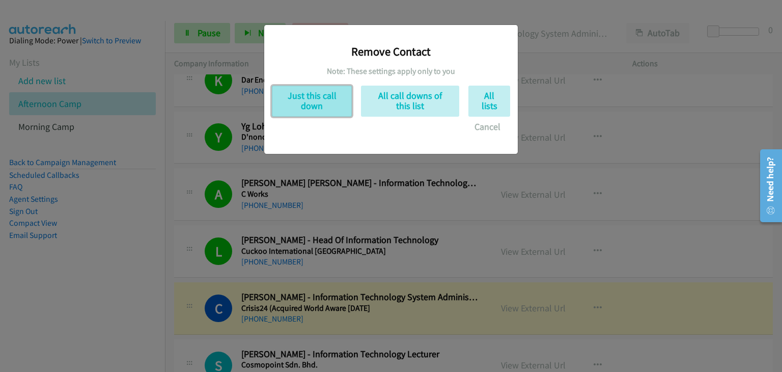
click at [298, 105] on button "Just this call down" at bounding box center [312, 101] width 80 height 31
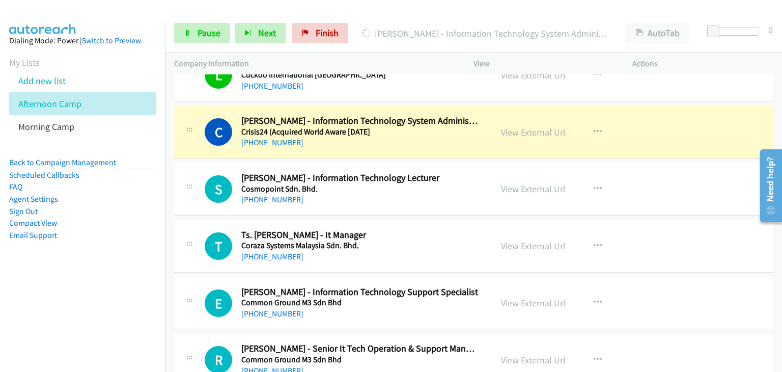
scroll to position [4937, 0]
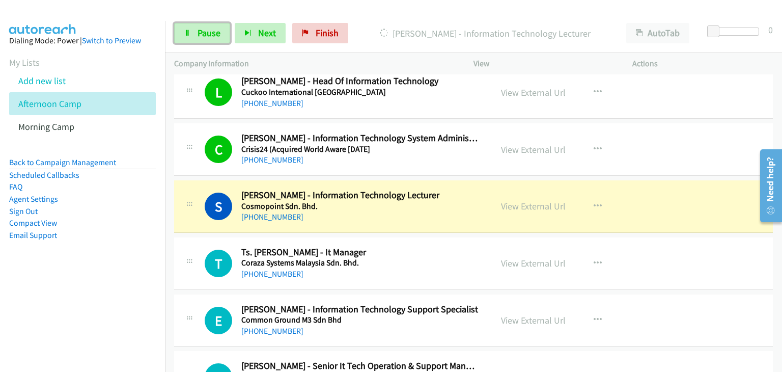
drag, startPoint x: 197, startPoint y: 35, endPoint x: 220, endPoint y: 49, distance: 26.5
click at [199, 35] on span "Pause" at bounding box center [208, 33] width 23 height 12
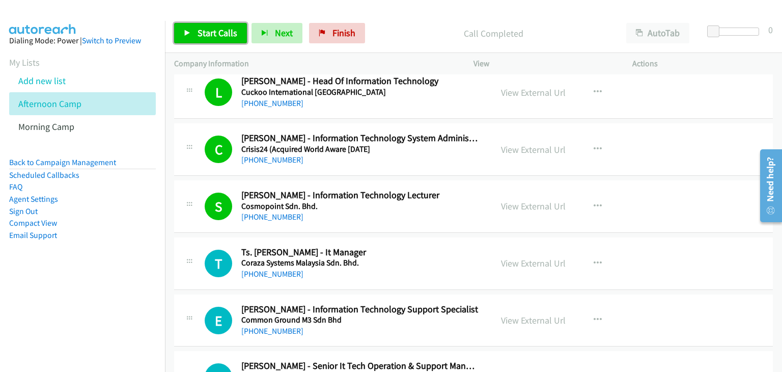
click at [193, 33] on link "Start Calls" at bounding box center [210, 33] width 73 height 20
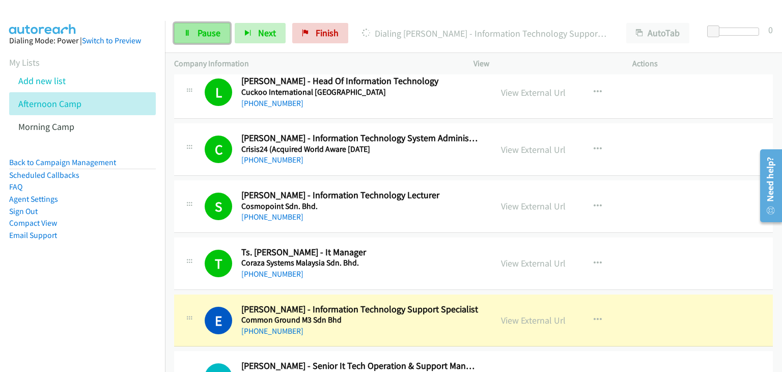
click at [200, 27] on span "Pause" at bounding box center [208, 33] width 23 height 12
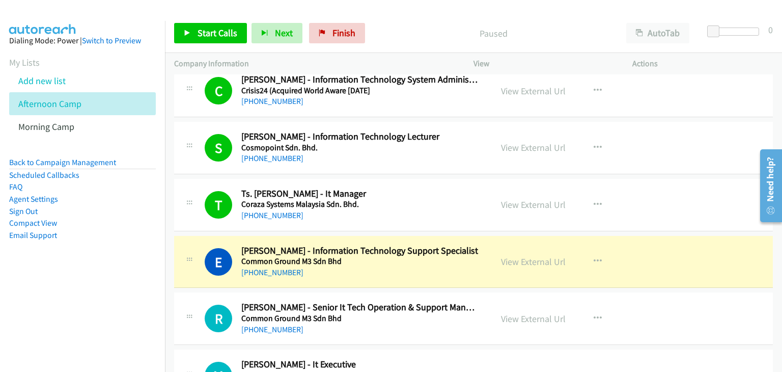
scroll to position [5039, 0]
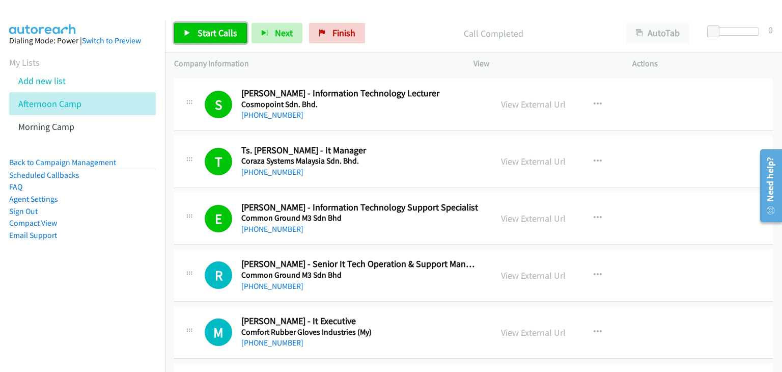
click at [206, 28] on span "Start Calls" at bounding box center [217, 33] width 40 height 12
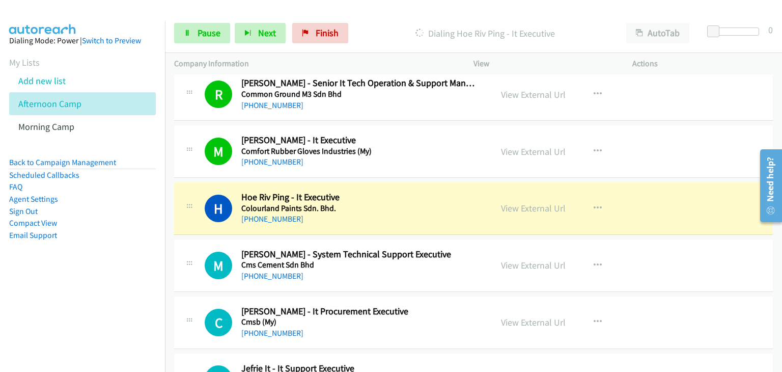
scroll to position [5243, 0]
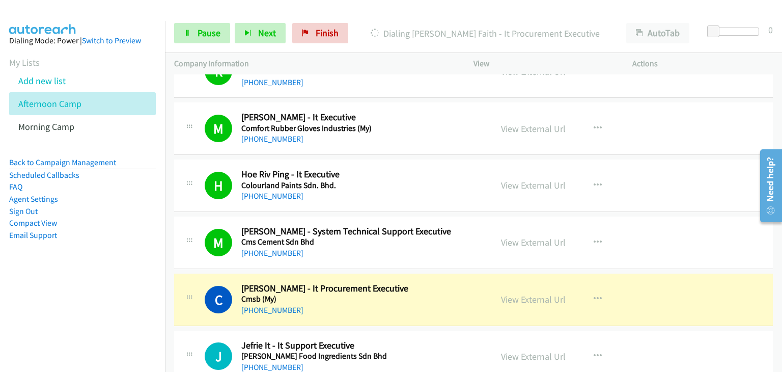
click at [195, 214] on td "M Callback Scheduled [PERSON_NAME] - System Technical Support Executive Cms Cem…" at bounding box center [473, 242] width 617 height 57
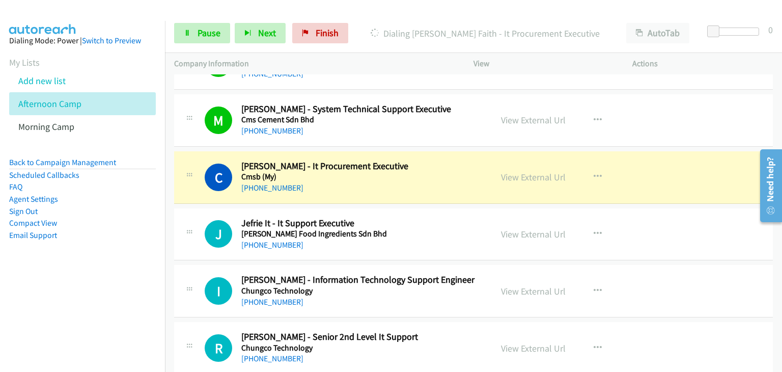
scroll to position [5395, 0]
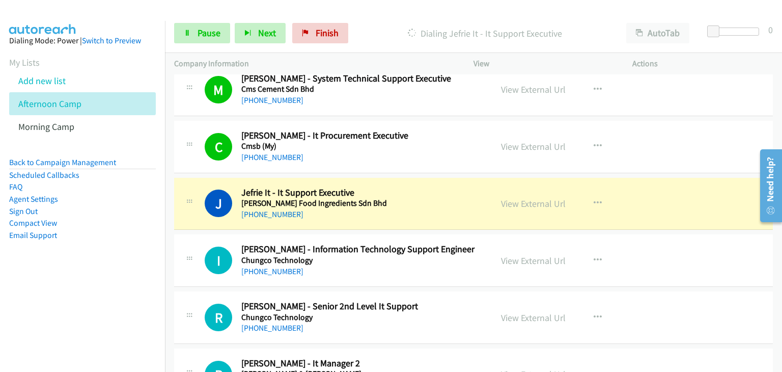
click at [186, 130] on div at bounding box center [189, 143] width 12 height 27
click at [178, 33] on link "Pause" at bounding box center [202, 33] width 56 height 20
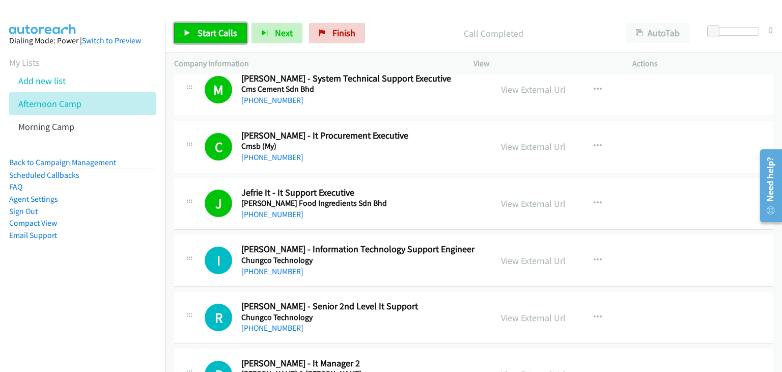
click at [209, 33] on span "Start Calls" at bounding box center [217, 33] width 40 height 12
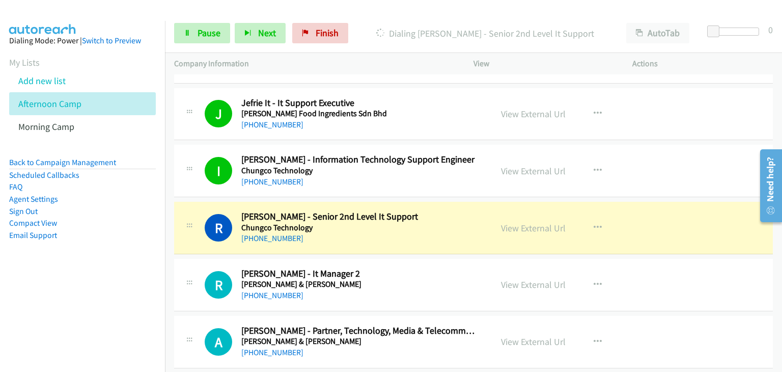
scroll to position [5548, 0]
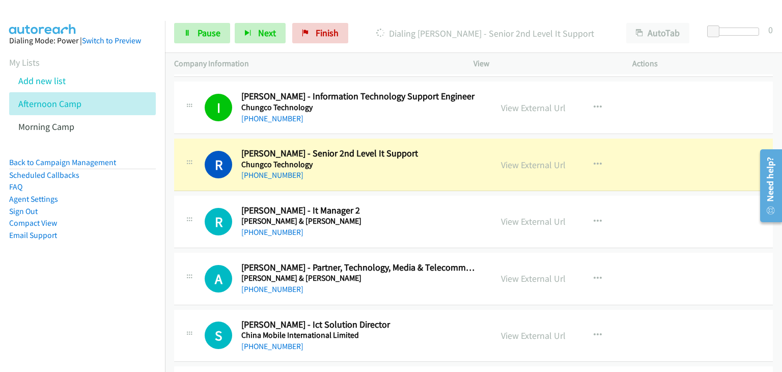
drag, startPoint x: 518, startPoint y: 156, endPoint x: 549, endPoint y: 165, distance: 32.0
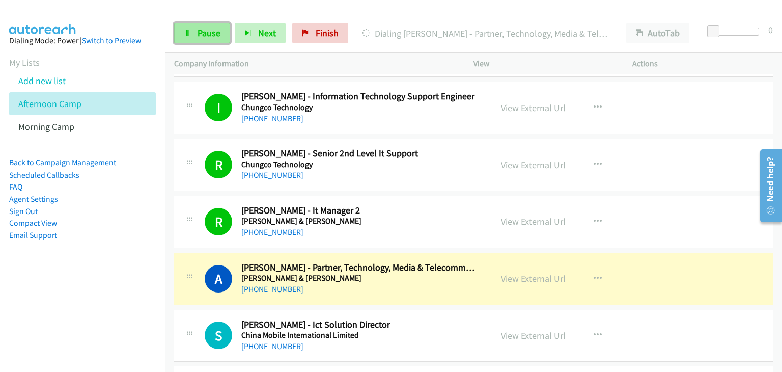
click at [188, 30] on icon at bounding box center [187, 33] width 7 height 7
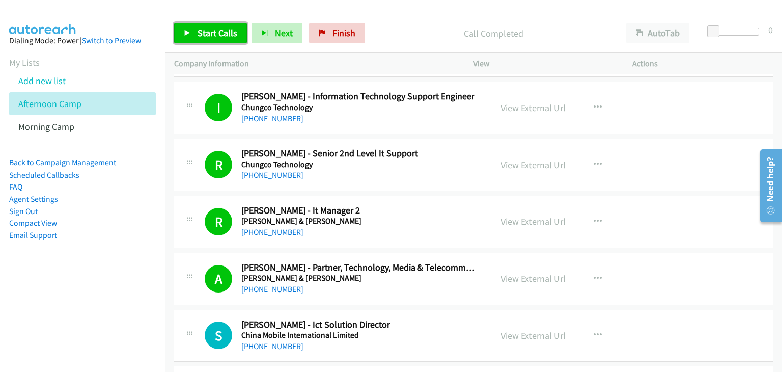
drag, startPoint x: 201, startPoint y: 29, endPoint x: 243, endPoint y: 50, distance: 47.8
click at [201, 29] on span "Start Calls" at bounding box center [217, 33] width 40 height 12
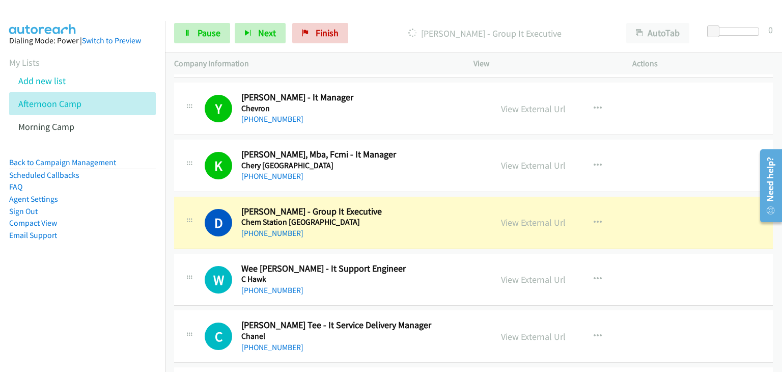
scroll to position [5955, 0]
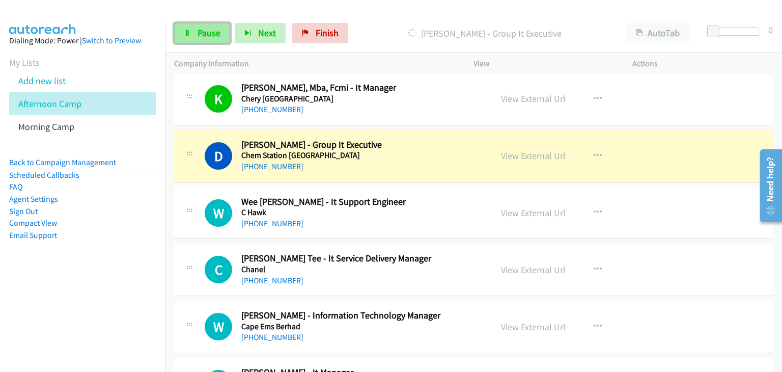
click at [201, 25] on link "Pause" at bounding box center [202, 33] width 56 height 20
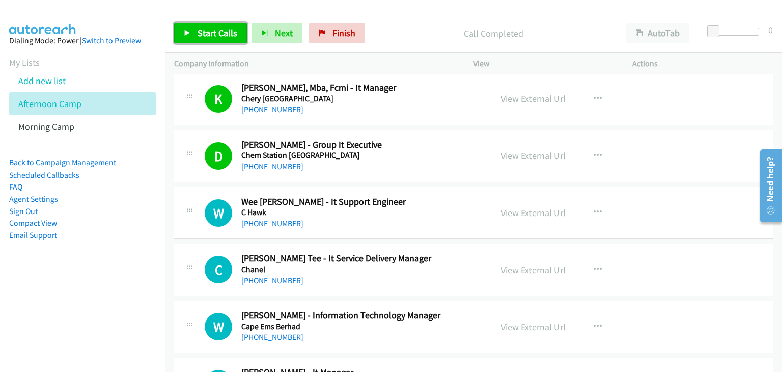
click at [202, 37] on span "Start Calls" at bounding box center [217, 33] width 40 height 12
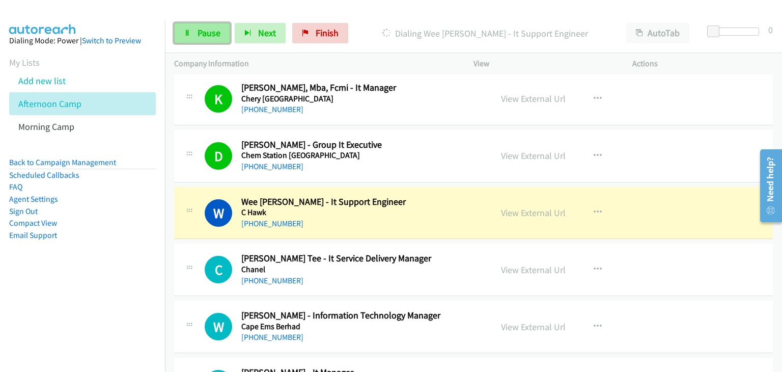
click at [207, 31] on span "Pause" at bounding box center [208, 33] width 23 height 12
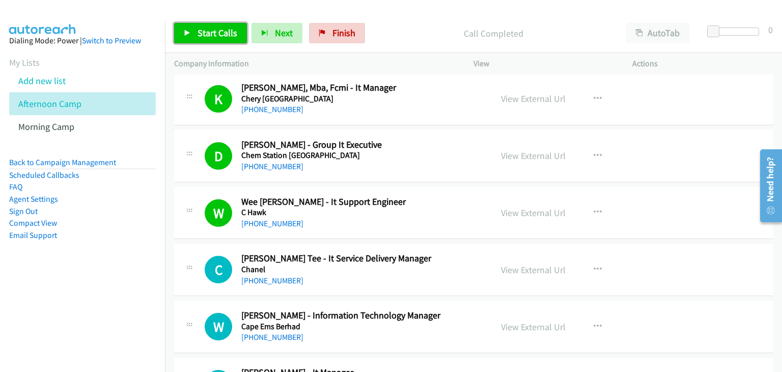
click at [197, 29] on span "Start Calls" at bounding box center [217, 33] width 40 height 12
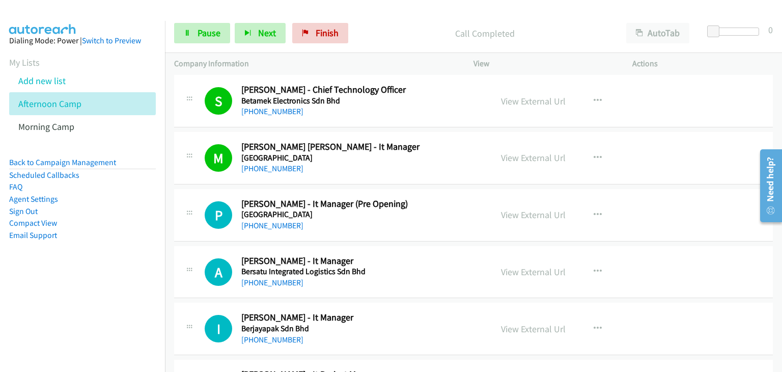
scroll to position [6872, 0]
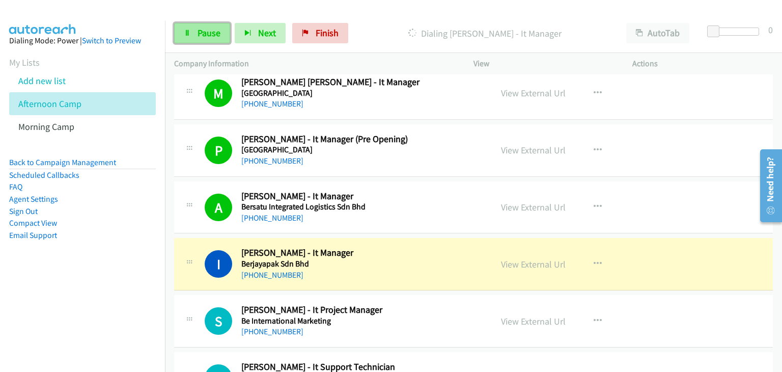
click at [193, 35] on link "Pause" at bounding box center [202, 33] width 56 height 20
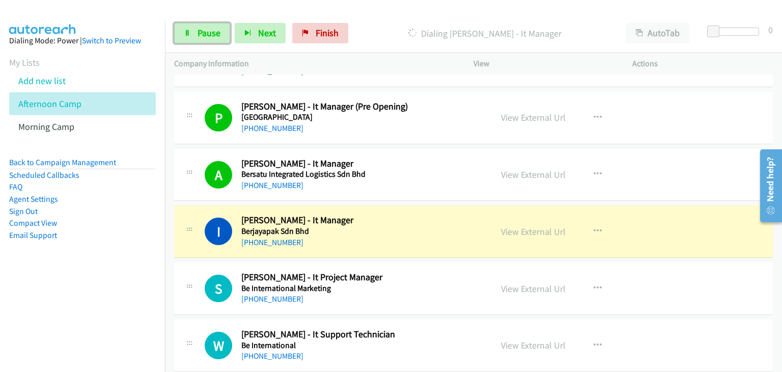
scroll to position [6922, 0]
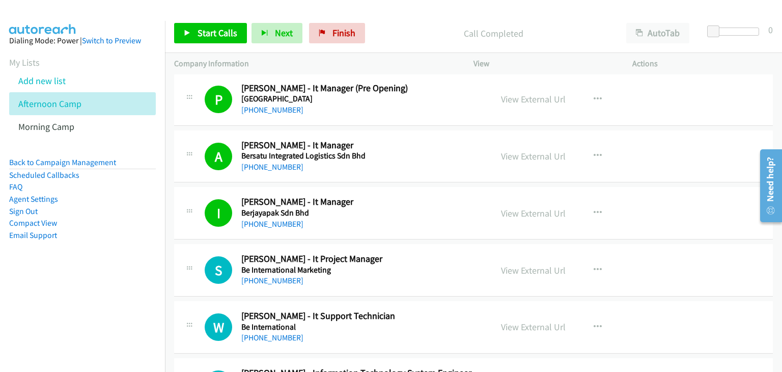
click at [214, 18] on div "Start Calls Pause Next Finish Call Completed AutoTab AutoTab 0" at bounding box center [473, 33] width 617 height 39
click at [214, 29] on span "Start Calls" at bounding box center [217, 33] width 40 height 12
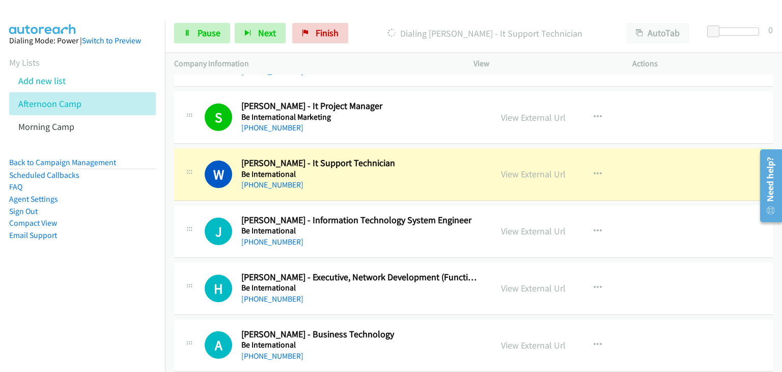
scroll to position [7126, 0]
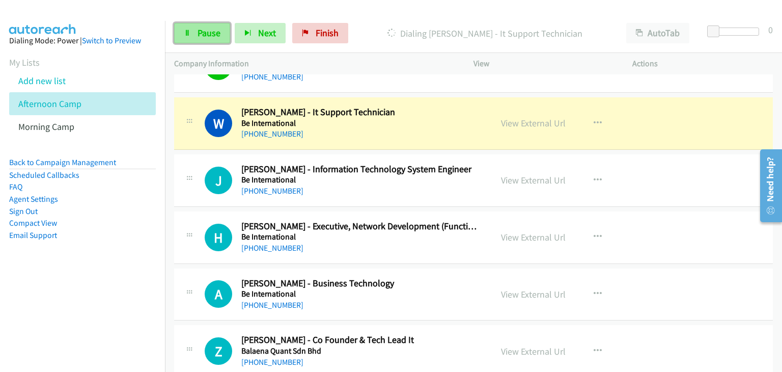
click at [202, 33] on span "Pause" at bounding box center [208, 33] width 23 height 12
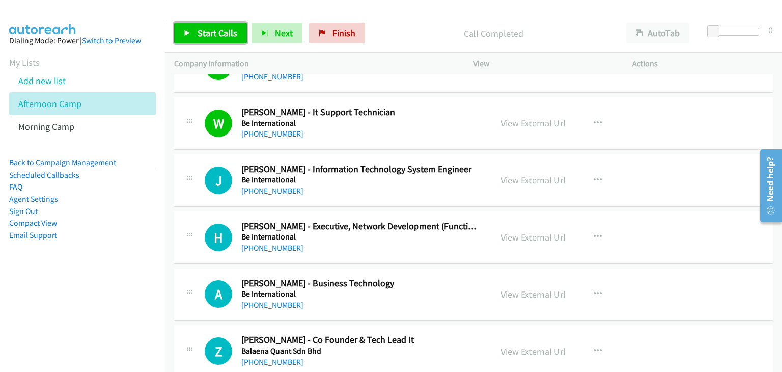
click at [204, 42] on link "Start Calls" at bounding box center [210, 33] width 73 height 20
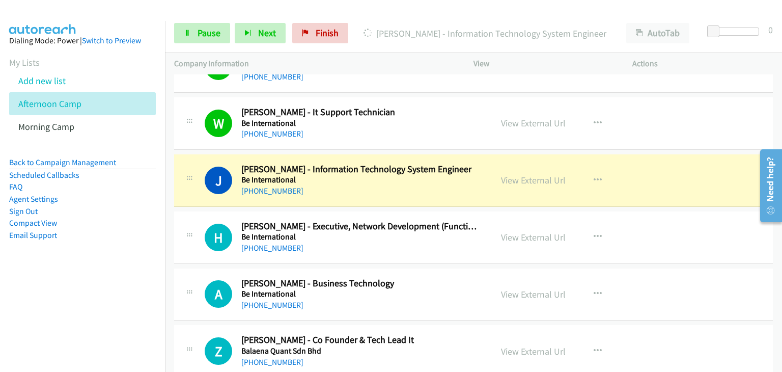
click at [194, 211] on div "H Callback Scheduled [PERSON_NAME] - Executive, Network Development (Functions …" at bounding box center [473, 237] width 599 height 52
drag, startPoint x: 517, startPoint y: 173, endPoint x: 506, endPoint y: 165, distance: 13.3
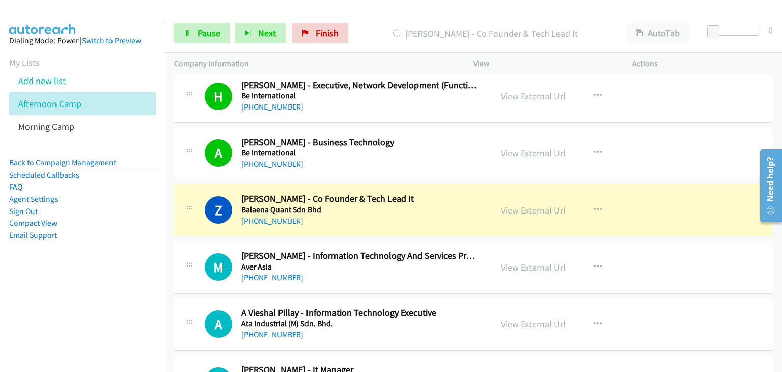
scroll to position [7279, 0]
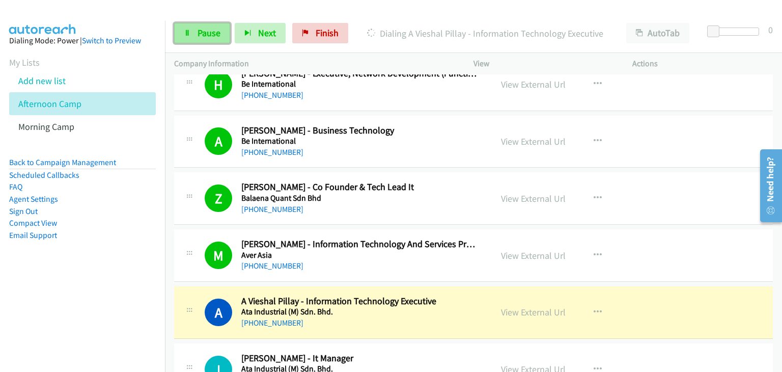
click at [208, 37] on span "Pause" at bounding box center [208, 33] width 23 height 12
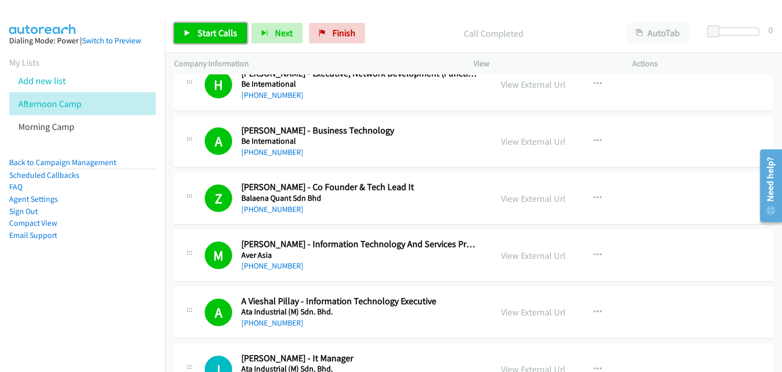
click at [207, 41] on link "Start Calls" at bounding box center [210, 33] width 73 height 20
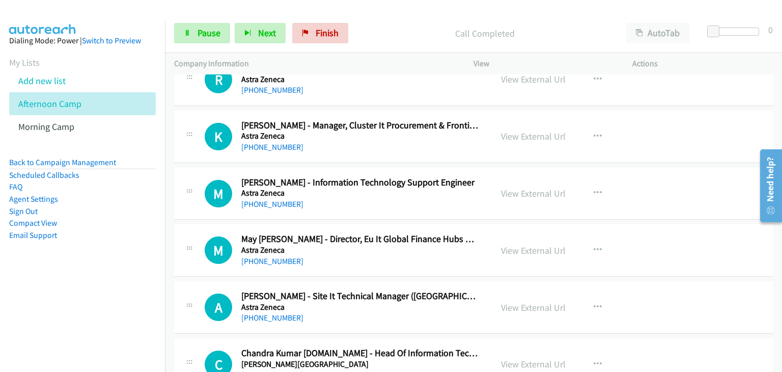
scroll to position [7737, 0]
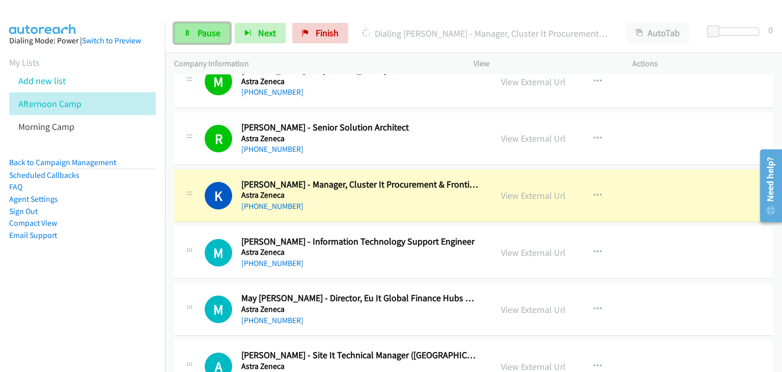
click at [210, 35] on span "Pause" at bounding box center [208, 33] width 23 height 12
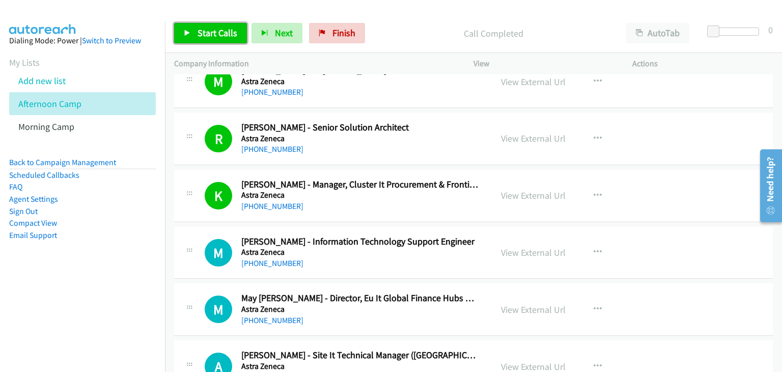
drag, startPoint x: 200, startPoint y: 33, endPoint x: 210, endPoint y: 35, distance: 11.0
click at [200, 33] on span "Start Calls" at bounding box center [217, 33] width 40 height 12
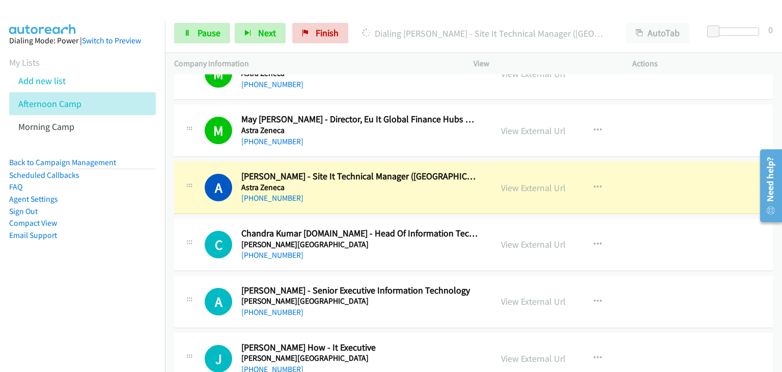
scroll to position [7940, 0]
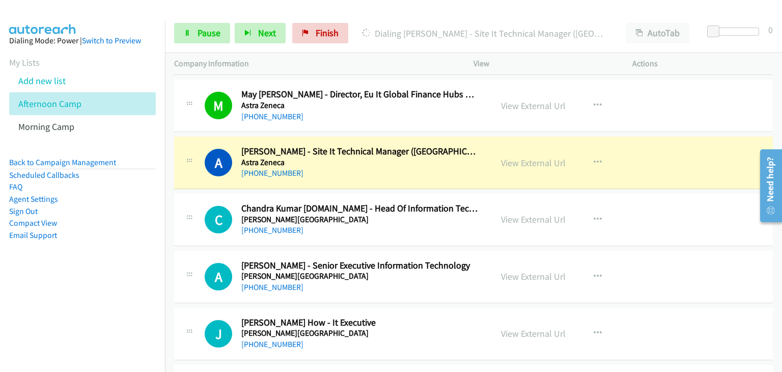
drag, startPoint x: 527, startPoint y: 149, endPoint x: 542, endPoint y: 155, distance: 16.0
click at [201, 36] on span "Pause" at bounding box center [208, 33] width 23 height 12
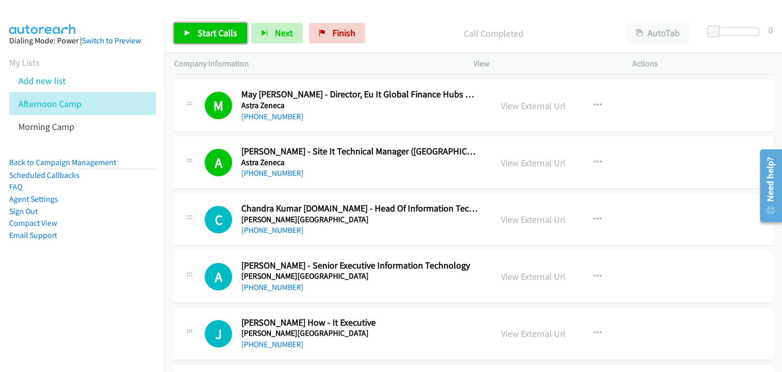
drag, startPoint x: 207, startPoint y: 26, endPoint x: 206, endPoint y: 34, distance: 7.7
click at [206, 26] on link "Start Calls" at bounding box center [210, 33] width 73 height 20
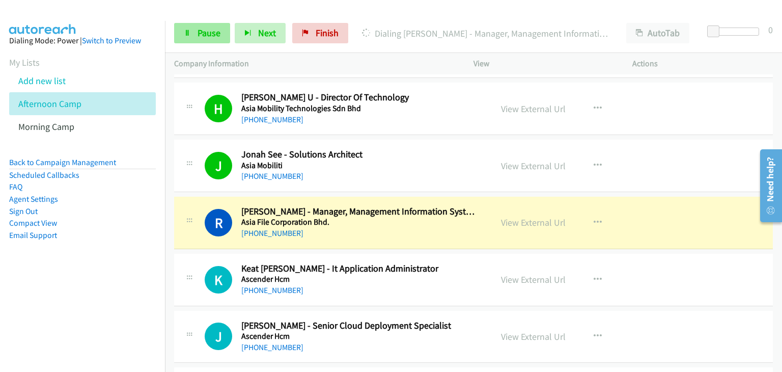
scroll to position [8297, 0]
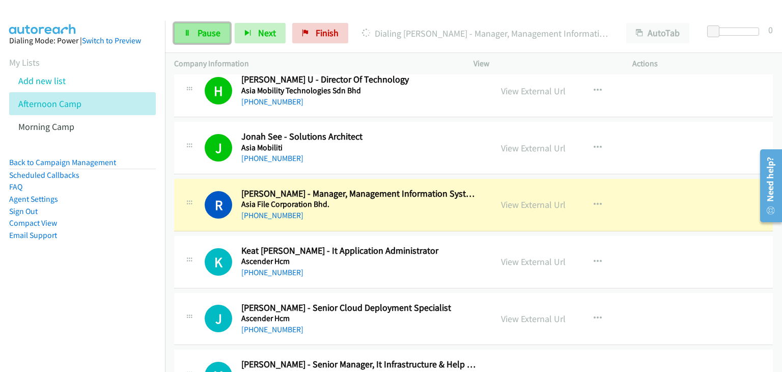
click at [206, 32] on span "Pause" at bounding box center [208, 33] width 23 height 12
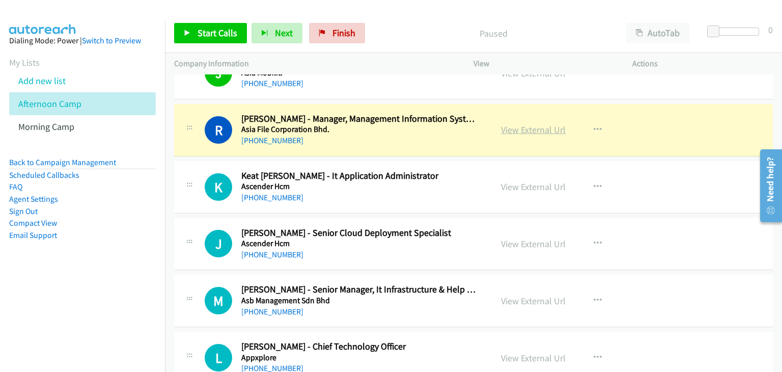
scroll to position [8348, 0]
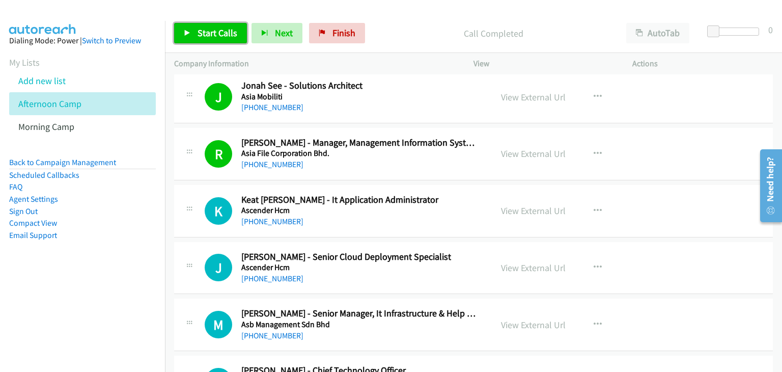
click at [218, 30] on span "Start Calls" at bounding box center [217, 33] width 40 height 12
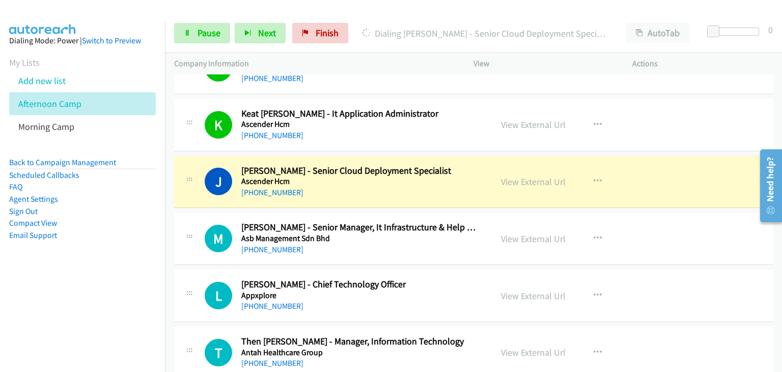
scroll to position [8449, 0]
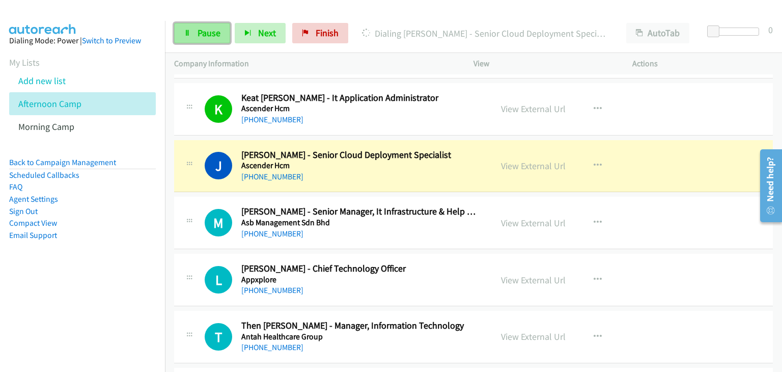
click at [199, 40] on link "Pause" at bounding box center [202, 33] width 56 height 20
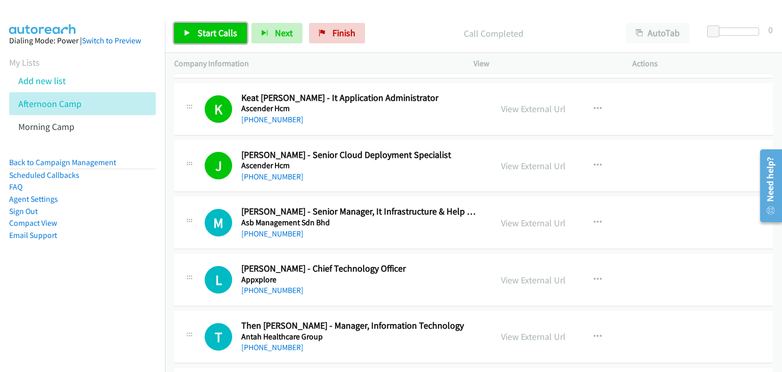
click at [192, 26] on link "Start Calls" at bounding box center [210, 33] width 73 height 20
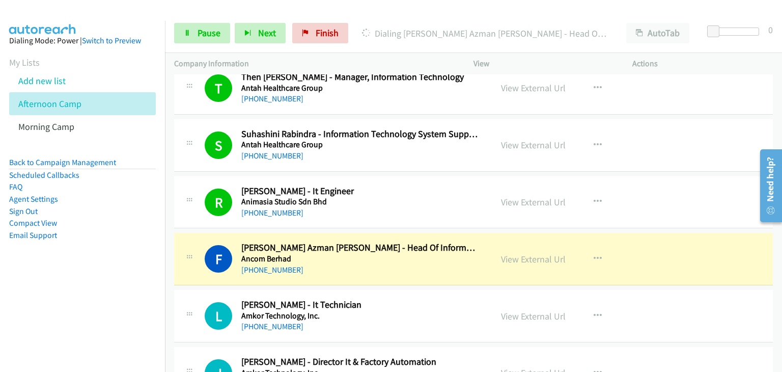
scroll to position [8704, 0]
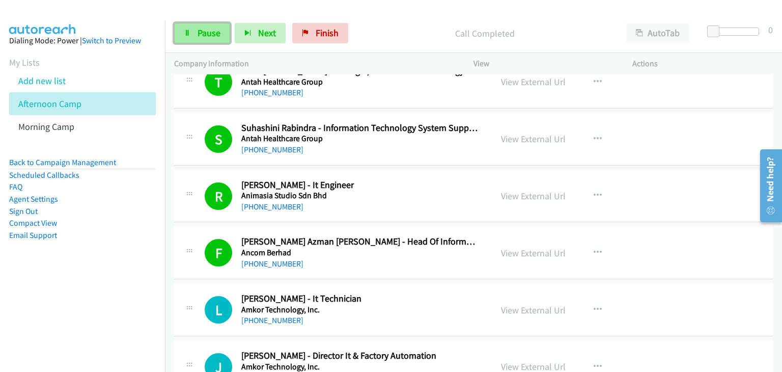
click at [185, 30] on icon at bounding box center [187, 33] width 7 height 7
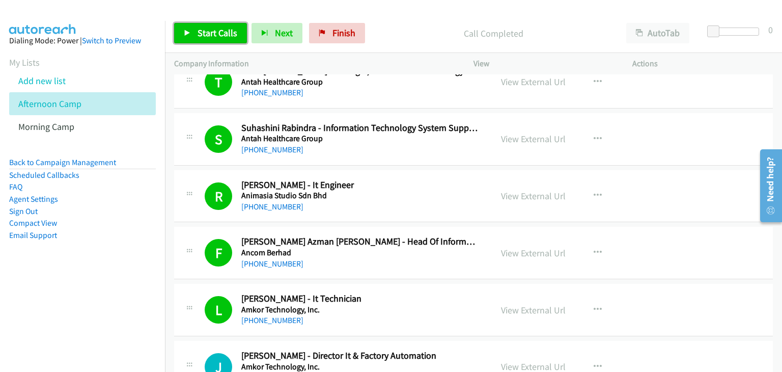
click at [193, 30] on link "Start Calls" at bounding box center [210, 33] width 73 height 20
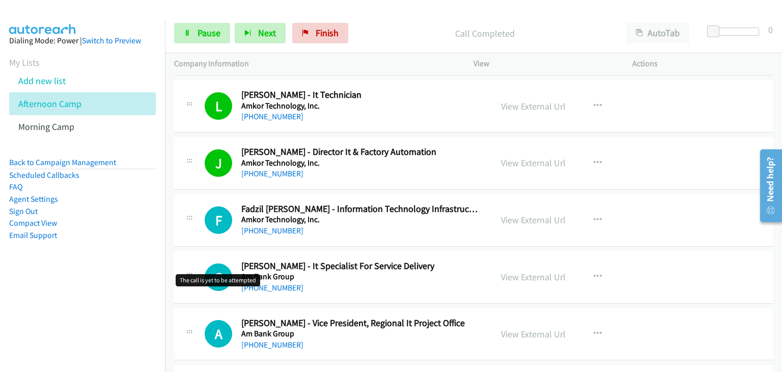
scroll to position [8959, 0]
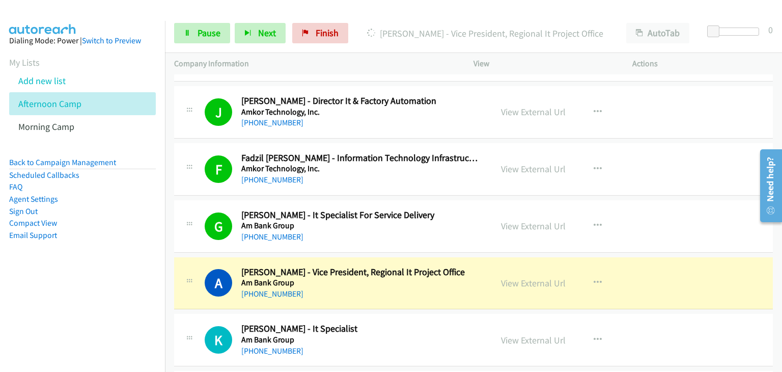
click at [185, 213] on div at bounding box center [189, 222] width 12 height 27
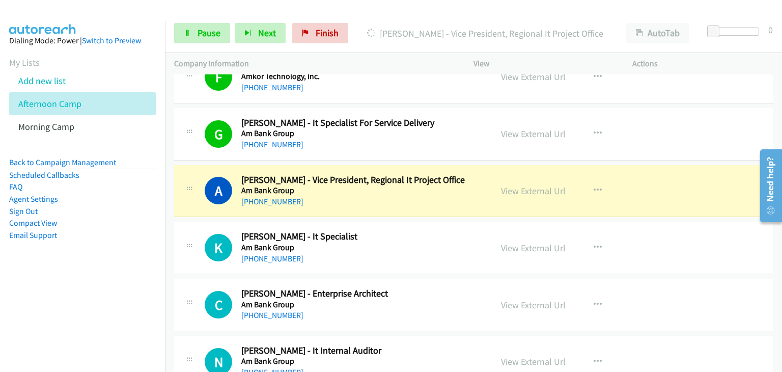
scroll to position [9111, 0]
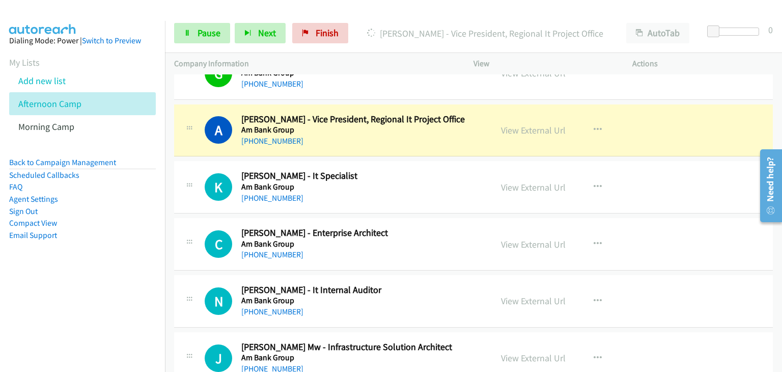
drag, startPoint x: 686, startPoint y: 304, endPoint x: 672, endPoint y: 326, distance: 26.5
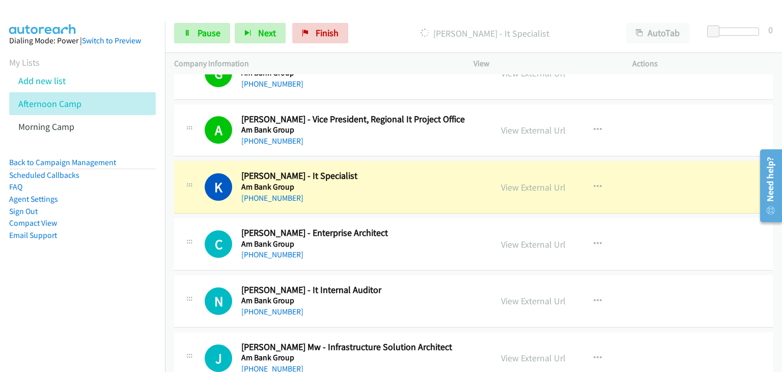
click at [176, 175] on div "K Callback Scheduled [PERSON_NAME] - It Specialist Am Bank Group Asia/[GEOGRAPH…" at bounding box center [333, 187] width 318 height 34
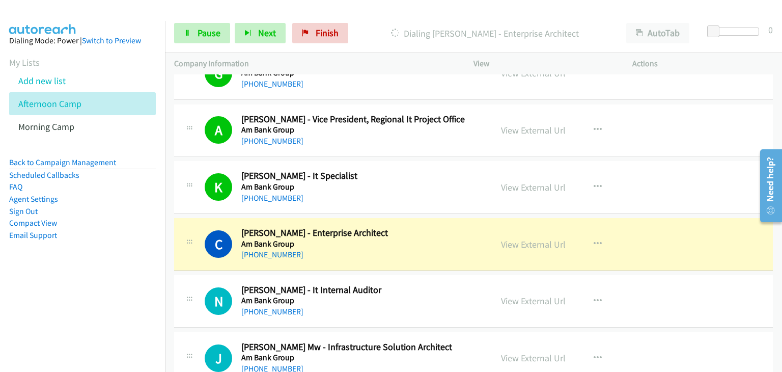
drag, startPoint x: 184, startPoint y: 242, endPoint x: 191, endPoint y: 237, distance: 9.1
drag, startPoint x: 532, startPoint y: 226, endPoint x: 537, endPoint y: 229, distance: 5.2
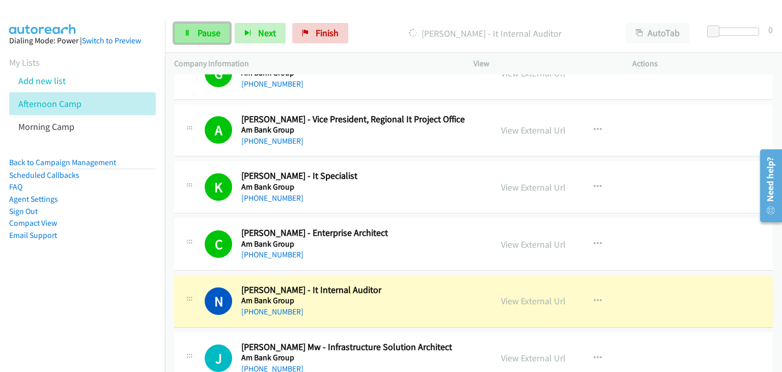
click at [208, 34] on span "Pause" at bounding box center [208, 33] width 23 height 12
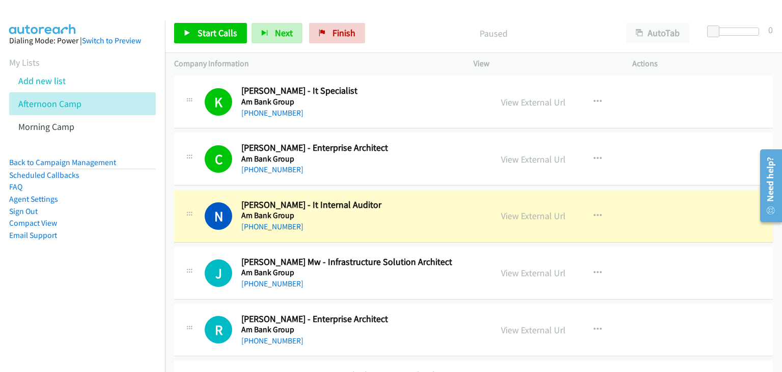
scroll to position [9213, 0]
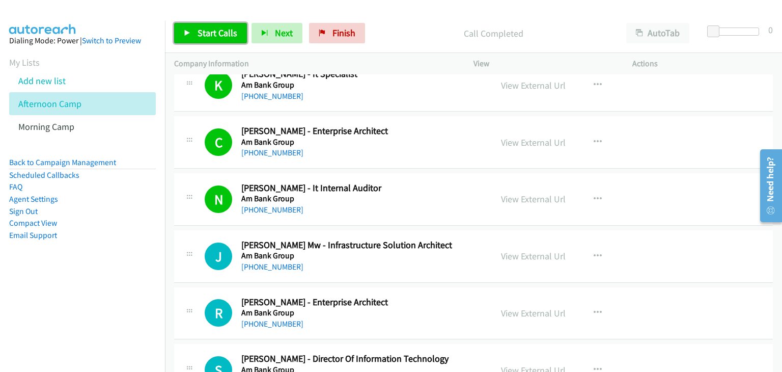
click at [189, 31] on icon at bounding box center [187, 33] width 7 height 7
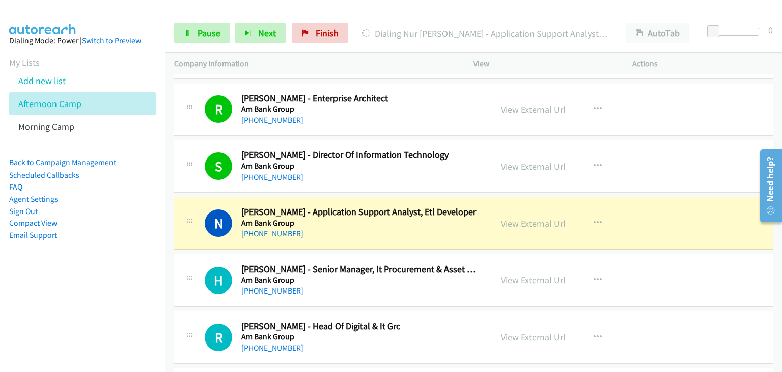
scroll to position [9468, 0]
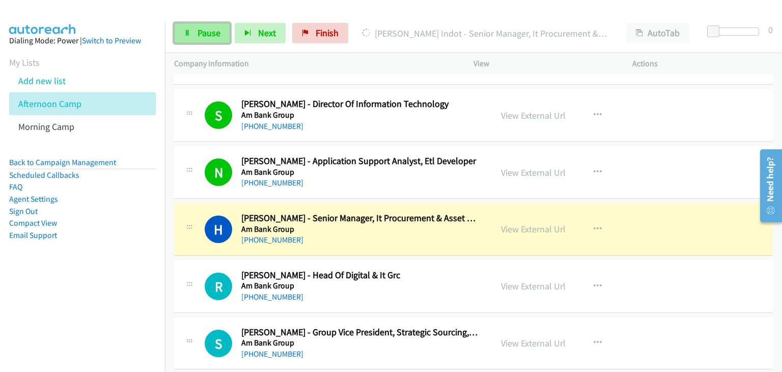
drag, startPoint x: 204, startPoint y: 30, endPoint x: 208, endPoint y: 40, distance: 10.3
click at [204, 30] on span "Pause" at bounding box center [208, 33] width 23 height 12
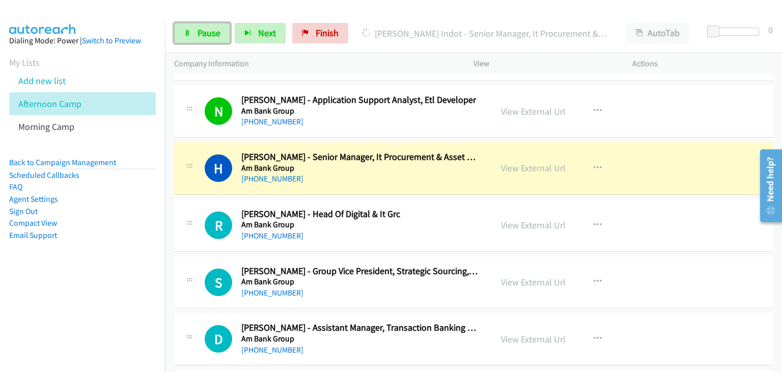
scroll to position [9569, 0]
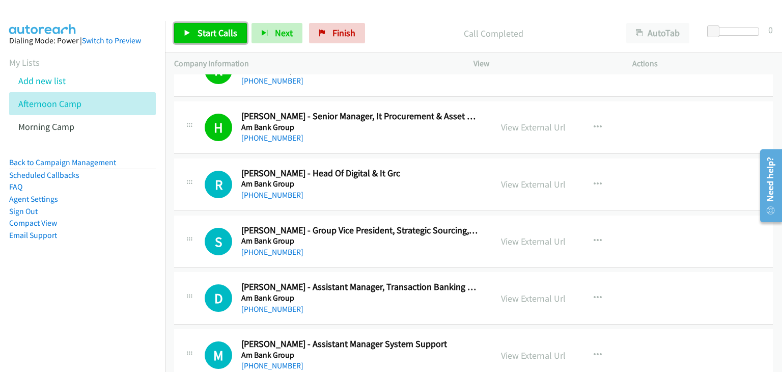
click at [212, 29] on span "Start Calls" at bounding box center [217, 33] width 40 height 12
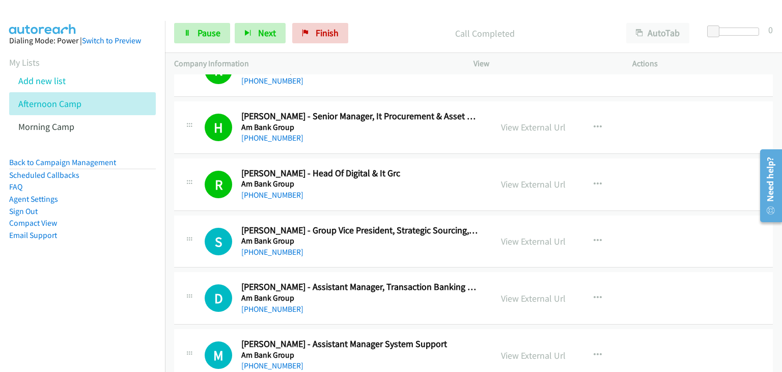
click at [208, 101] on div "H Callback Scheduled [PERSON_NAME] - Senior Manager, It Procurement & Asset Man…" at bounding box center [473, 127] width 599 height 52
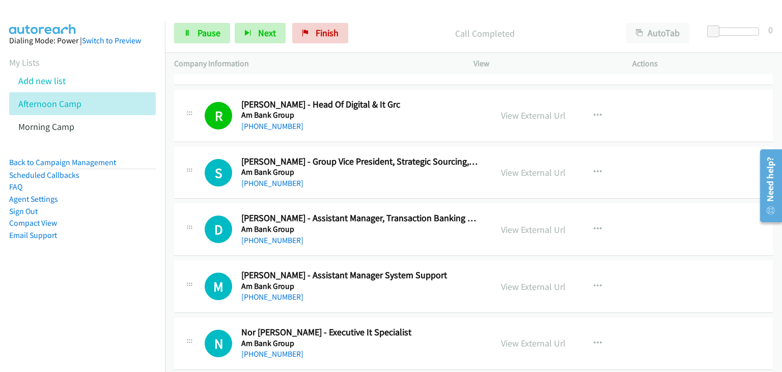
scroll to position [9620, 0]
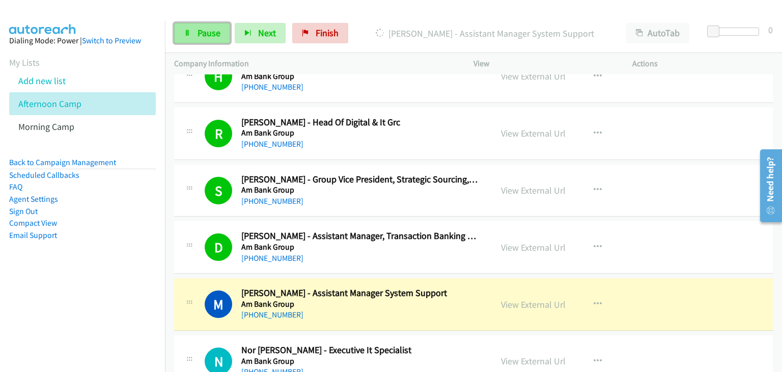
click at [193, 34] on link "Pause" at bounding box center [202, 33] width 56 height 20
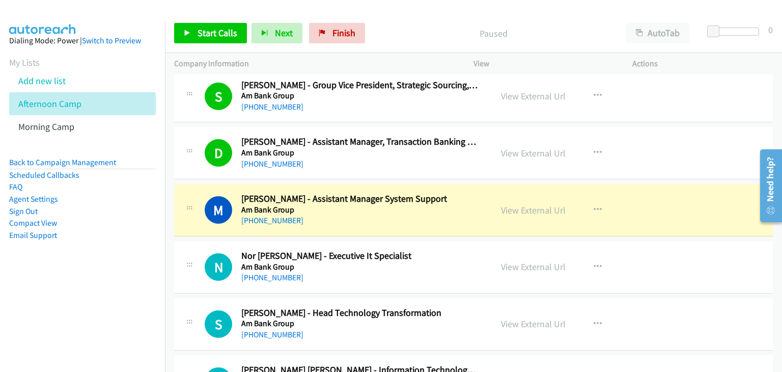
scroll to position [9773, 0]
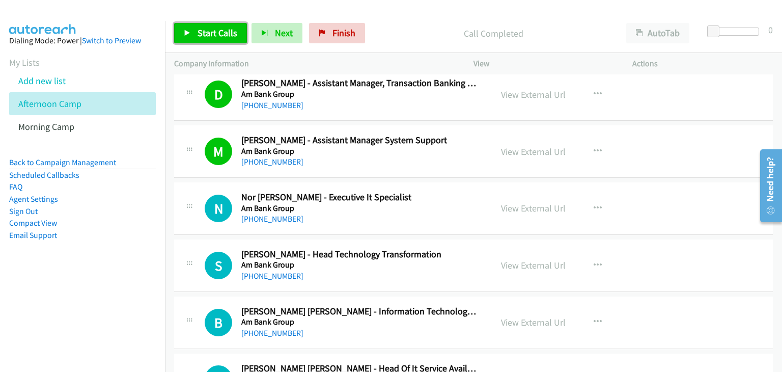
click at [228, 33] on span "Start Calls" at bounding box center [217, 33] width 40 height 12
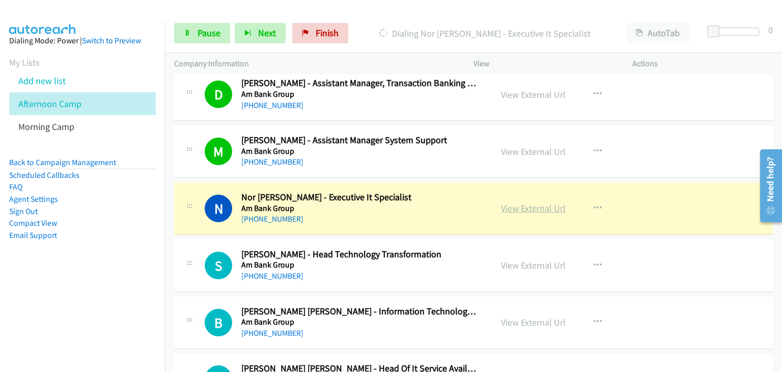
drag, startPoint x: 517, startPoint y: 197, endPoint x: 501, endPoint y: 190, distance: 17.5
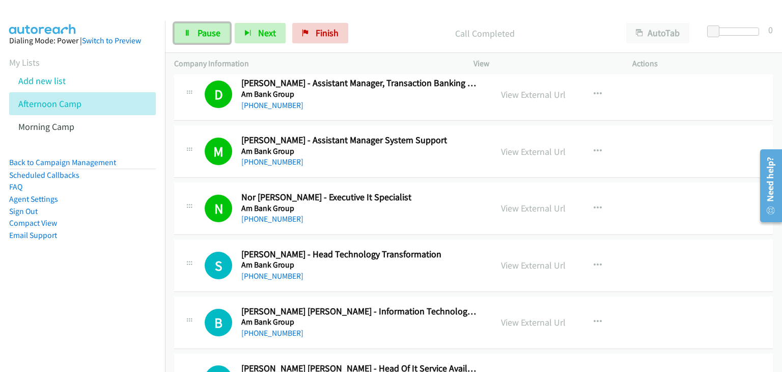
drag, startPoint x: 191, startPoint y: 26, endPoint x: 416, endPoint y: 145, distance: 254.3
click at [191, 25] on link "Pause" at bounding box center [202, 33] width 56 height 20
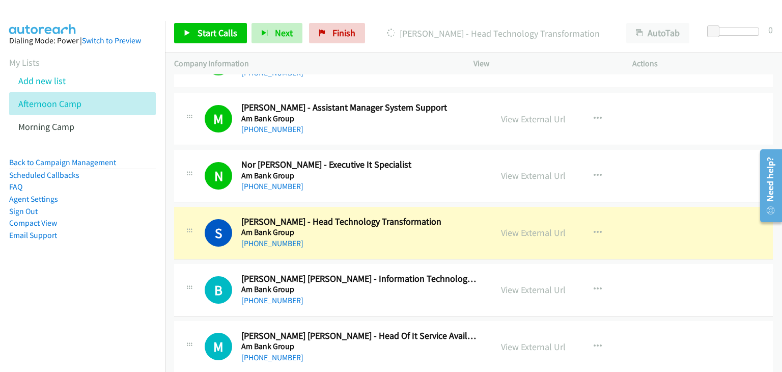
scroll to position [9824, 0]
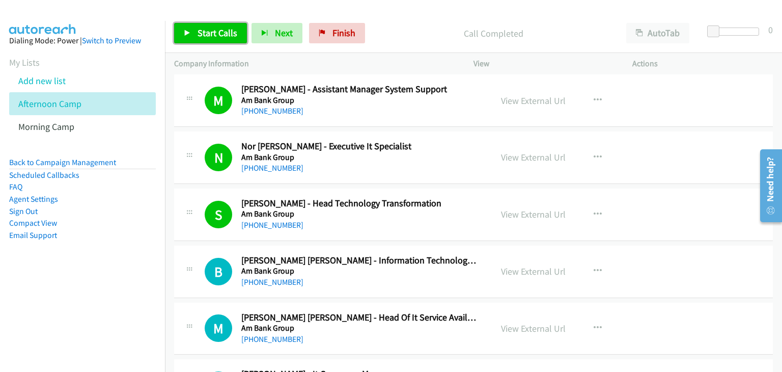
click at [189, 31] on icon at bounding box center [187, 33] width 7 height 7
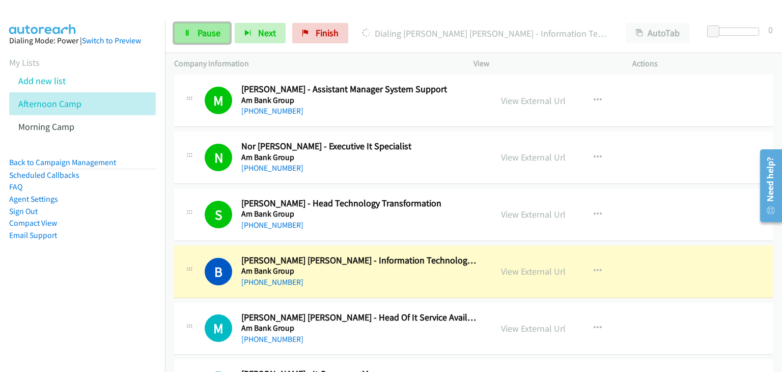
click at [200, 26] on link "Pause" at bounding box center [202, 33] width 56 height 20
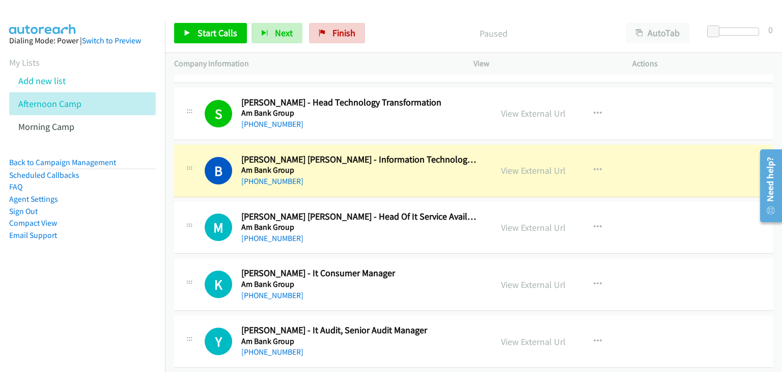
scroll to position [9926, 0]
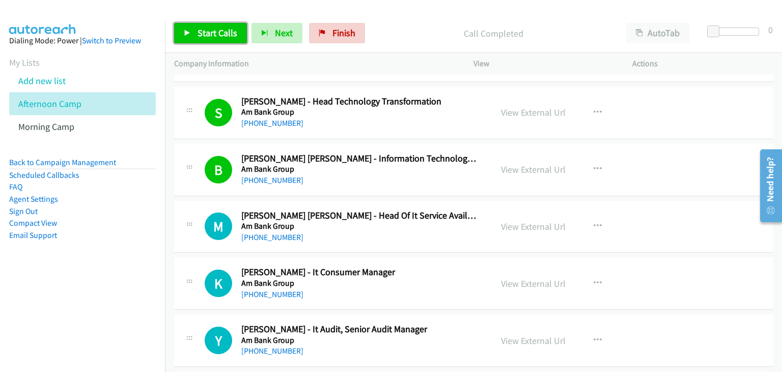
click at [204, 37] on span "Start Calls" at bounding box center [217, 33] width 40 height 12
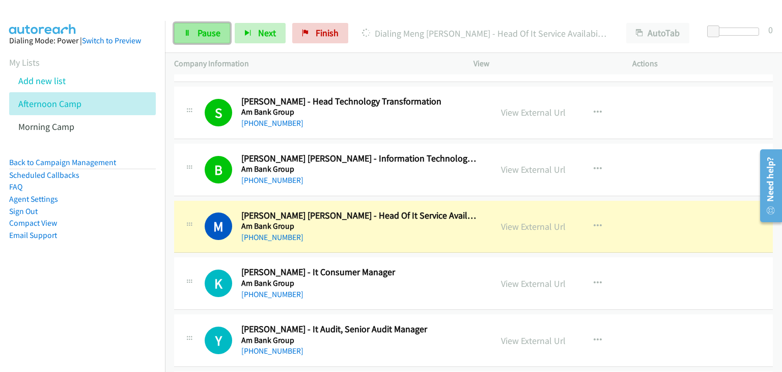
click at [179, 27] on link "Pause" at bounding box center [202, 33] width 56 height 20
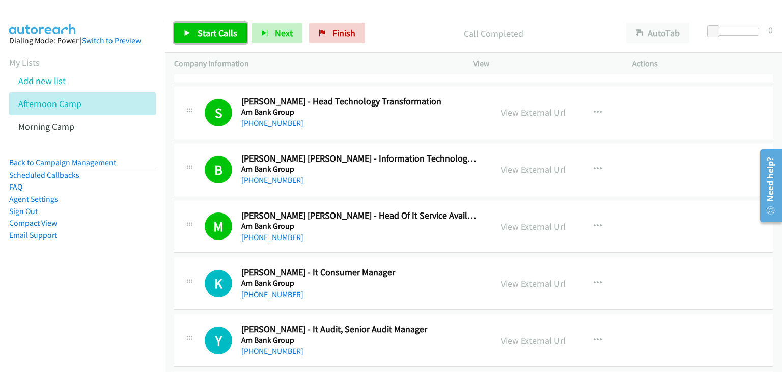
click at [209, 34] on span "Start Calls" at bounding box center [217, 33] width 40 height 12
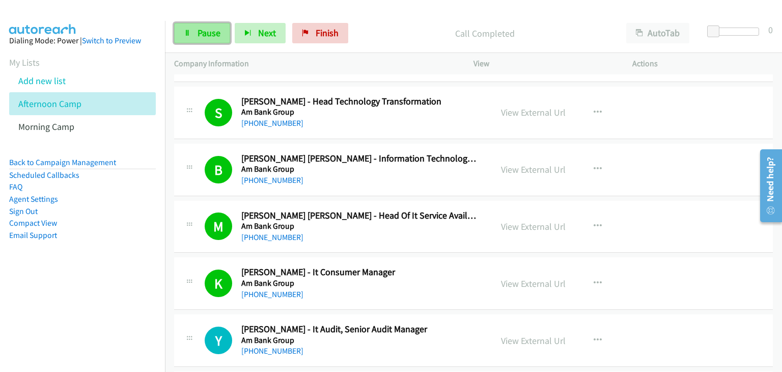
click at [202, 33] on span "Pause" at bounding box center [208, 33] width 23 height 12
